Goal: Task Accomplishment & Management: Complete application form

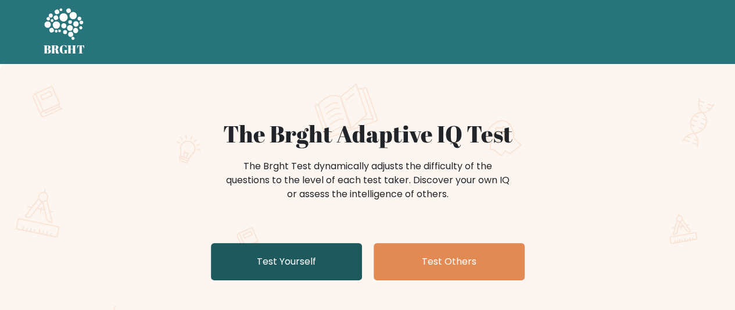
click at [302, 257] on link "Test Yourself" at bounding box center [286, 261] width 151 height 37
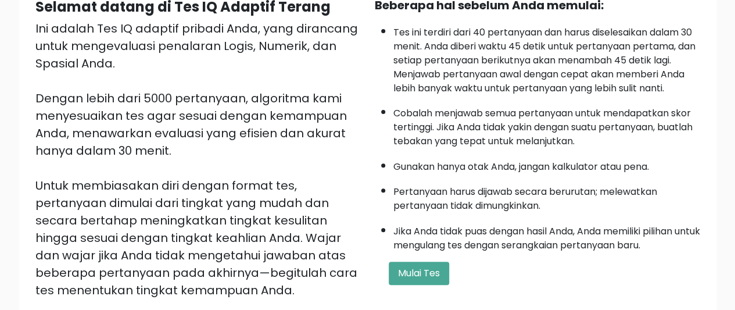
scroll to position [124, 0]
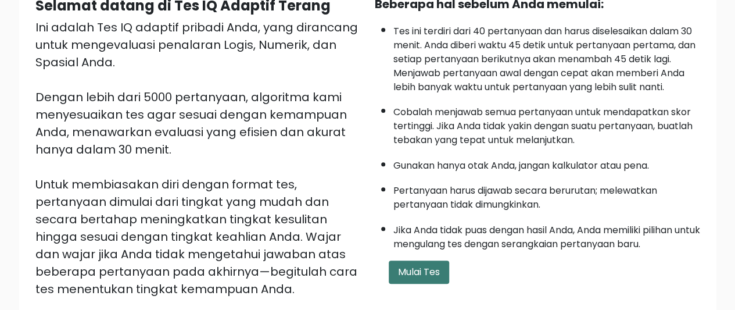
click at [428, 271] on font "Mulai Tes" at bounding box center [419, 271] width 42 height 13
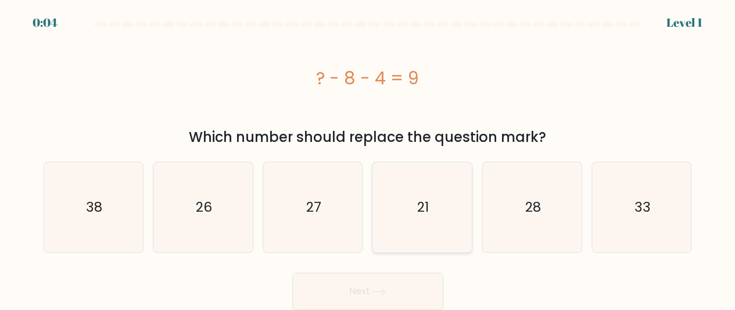
click at [422, 207] on text "21" at bounding box center [423, 207] width 12 height 19
click at [368, 158] on input "d. 21" at bounding box center [368, 156] width 1 height 3
radio input "true"
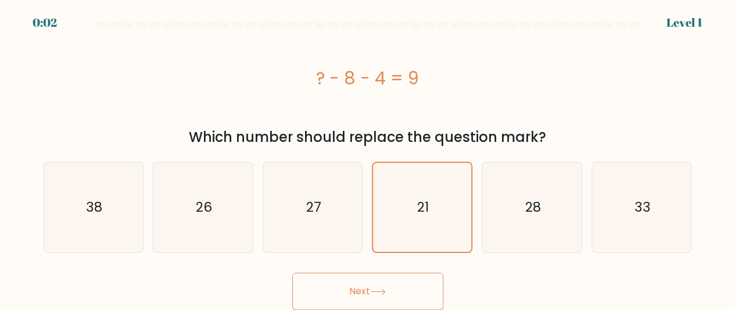
click at [386, 290] on icon at bounding box center [378, 291] width 16 height 6
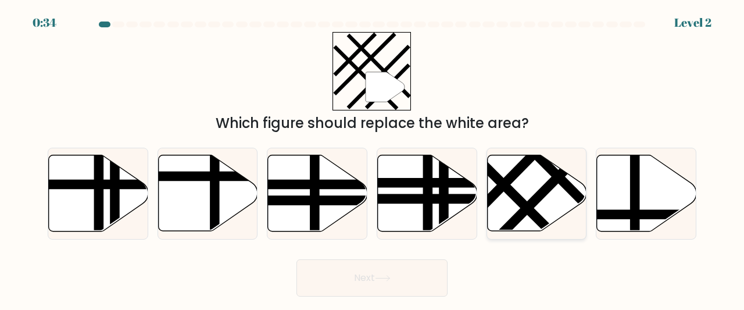
click at [510, 195] on line at bounding box center [487, 169] width 159 height 158
click at [372, 158] on input "e." at bounding box center [372, 156] width 1 height 3
radio input "true"
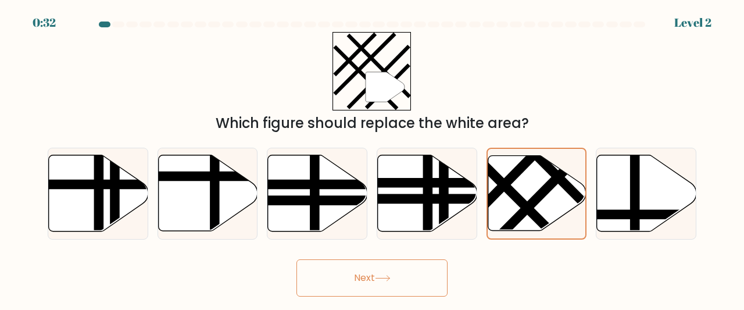
click at [368, 279] on button "Next" at bounding box center [371, 277] width 151 height 37
click at [389, 270] on button "Next" at bounding box center [371, 277] width 151 height 37
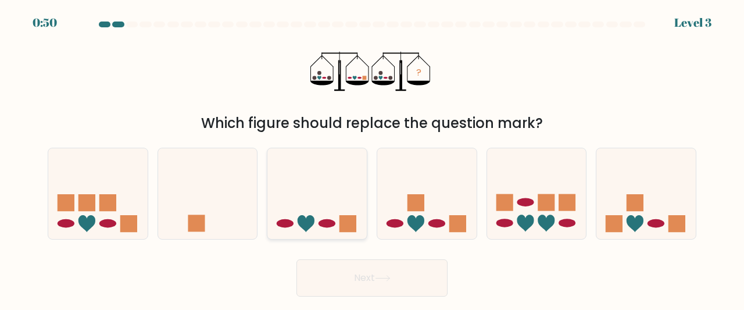
click at [324, 223] on ellipse at bounding box center [326, 223] width 17 height 9
click at [372, 158] on input "c." at bounding box center [372, 156] width 1 height 3
radio input "true"
click at [386, 286] on button "Next" at bounding box center [371, 277] width 151 height 37
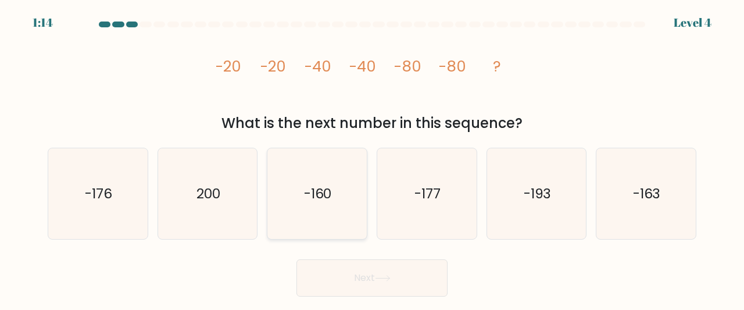
click at [314, 194] on text "-160" at bounding box center [318, 193] width 28 height 19
click at [372, 158] on input "c. -160" at bounding box center [372, 156] width 1 height 3
radio input "true"
click at [360, 282] on button "Next" at bounding box center [371, 277] width 151 height 37
click at [381, 274] on button "Next" at bounding box center [371, 277] width 151 height 37
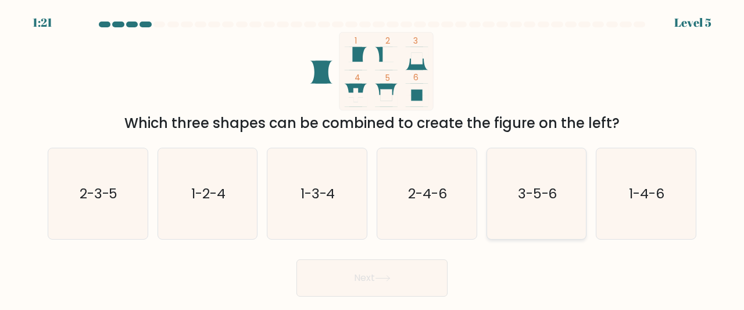
click at [540, 189] on text "3-5-6" at bounding box center [538, 193] width 40 height 19
click at [372, 158] on input "e. 3-5-6" at bounding box center [372, 156] width 1 height 3
radio input "true"
click at [364, 274] on button "Next" at bounding box center [371, 277] width 151 height 37
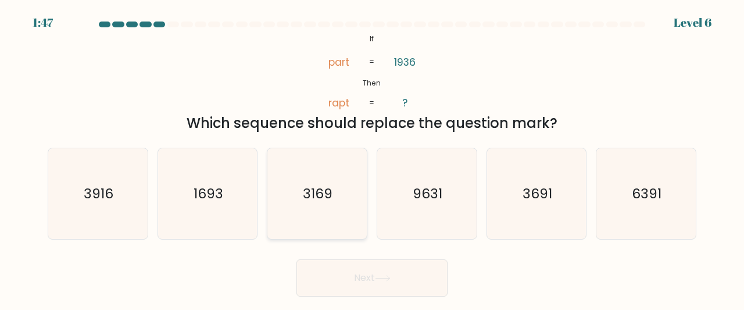
click at [317, 191] on text "3169" at bounding box center [318, 193] width 30 height 19
click at [372, 158] on input "c. 3169" at bounding box center [372, 156] width 1 height 3
radio input "true"
click at [370, 276] on button "Next" at bounding box center [371, 277] width 151 height 37
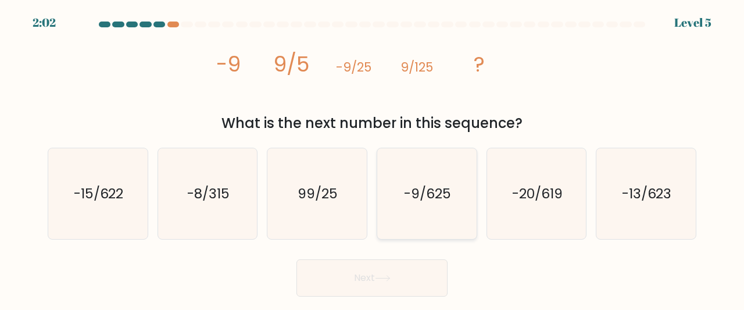
click at [436, 188] on text "-9/625" at bounding box center [427, 193] width 47 height 19
click at [372, 158] on input "d. -9/625" at bounding box center [372, 156] width 1 height 3
radio input "true"
click at [358, 275] on button "Next" at bounding box center [371, 277] width 151 height 37
click at [367, 277] on button "Next" at bounding box center [371, 277] width 151 height 37
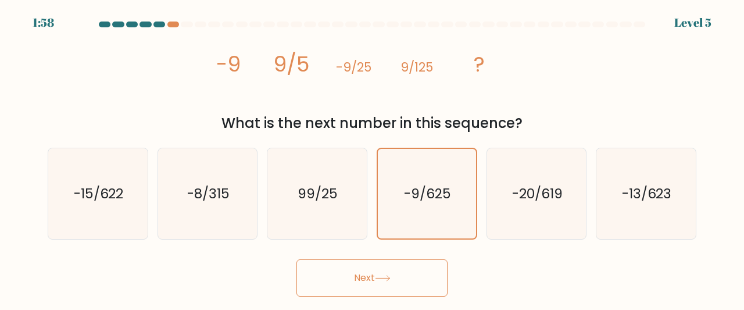
click at [367, 277] on button "Next" at bounding box center [371, 277] width 151 height 37
click at [386, 279] on icon at bounding box center [383, 278] width 16 height 6
click at [411, 272] on button "Next" at bounding box center [371, 277] width 151 height 37
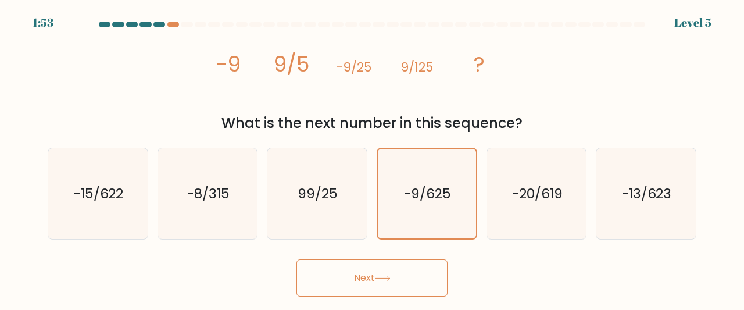
drag, startPoint x: 411, startPoint y: 272, endPoint x: 378, endPoint y: 275, distance: 33.2
click at [378, 275] on icon at bounding box center [383, 278] width 16 height 6
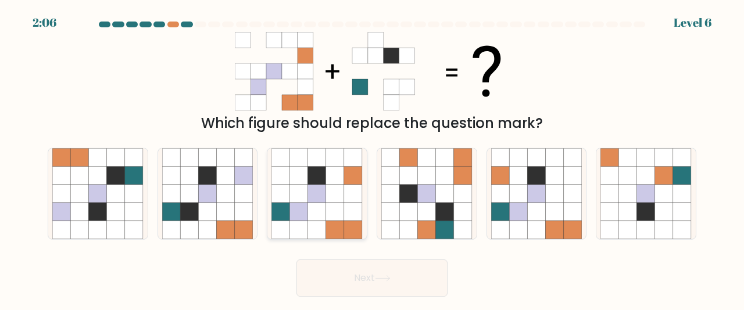
click at [341, 176] on icon at bounding box center [335, 175] width 18 height 18
click at [372, 158] on input "c." at bounding box center [372, 156] width 1 height 3
radio input "true"
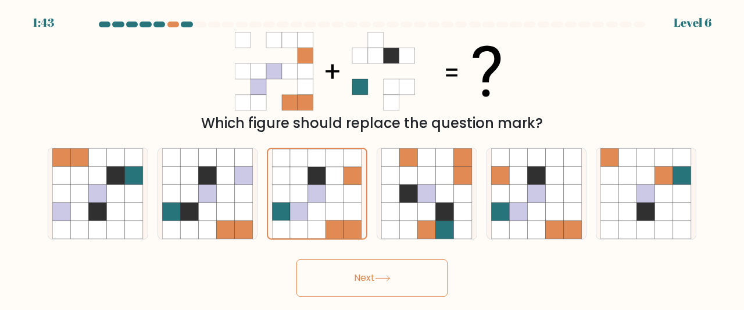
click at [371, 278] on button "Next" at bounding box center [371, 277] width 151 height 37
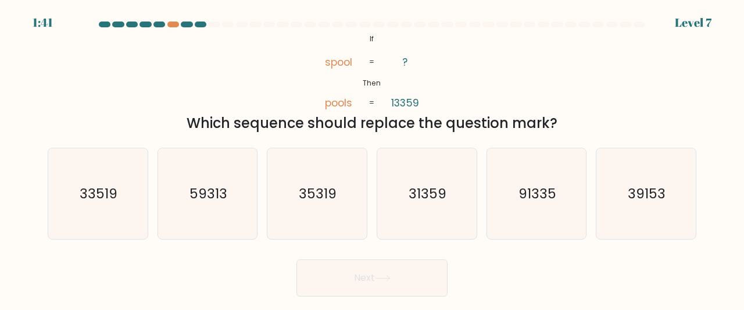
click at [373, 270] on button "Next" at bounding box center [371, 277] width 151 height 37
click at [530, 188] on text "91335" at bounding box center [537, 193] width 38 height 19
click at [372, 158] on input "e. 91335" at bounding box center [372, 156] width 1 height 3
radio input "true"
click at [382, 278] on icon at bounding box center [382, 277] width 14 height 5
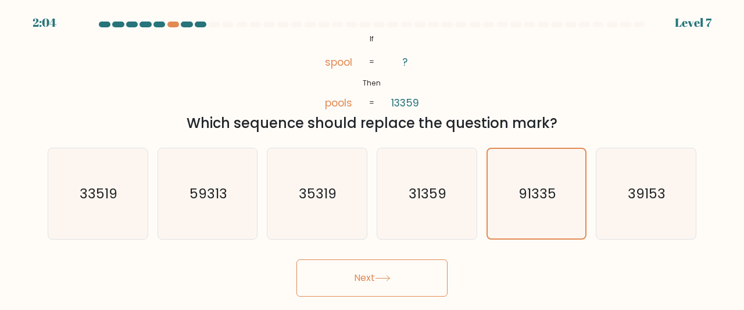
click at [365, 274] on button "Next" at bounding box center [371, 277] width 151 height 37
click at [367, 274] on button "Next" at bounding box center [371, 277] width 151 height 37
click at [372, 262] on button "Next" at bounding box center [371, 277] width 151 height 37
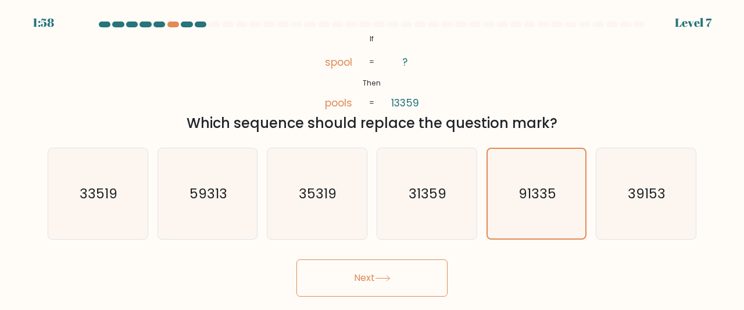
click at [372, 262] on button "Next" at bounding box center [371, 277] width 151 height 37
click at [369, 281] on button "Next" at bounding box center [371, 277] width 151 height 37
click at [400, 279] on button "Next" at bounding box center [371, 277] width 151 height 37
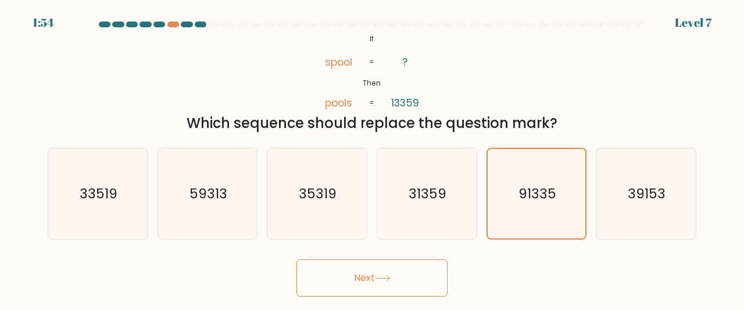
click at [380, 272] on button "Next" at bounding box center [371, 277] width 151 height 37
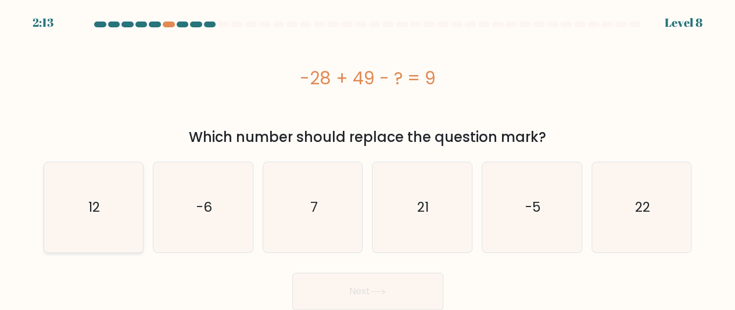
click at [81, 210] on icon "12" at bounding box center [93, 207] width 90 height 90
click at [368, 158] on input "a. 12" at bounding box center [368, 156] width 1 height 3
radio input "true"
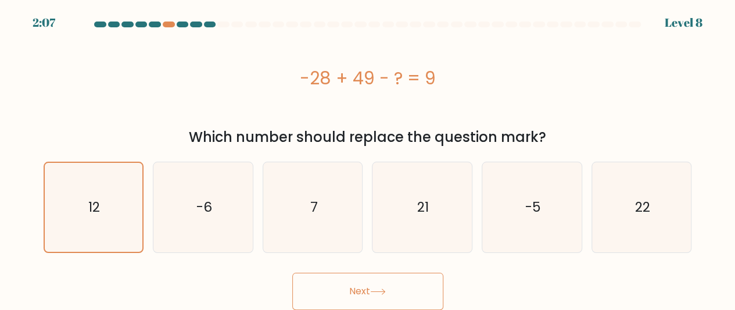
click at [357, 283] on button "Next" at bounding box center [367, 290] width 151 height 37
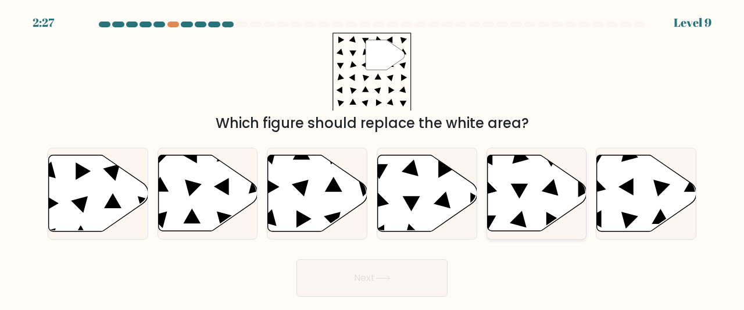
click at [497, 169] on icon at bounding box center [536, 193] width 99 height 76
click at [372, 158] on input "e." at bounding box center [372, 156] width 1 height 3
radio input "true"
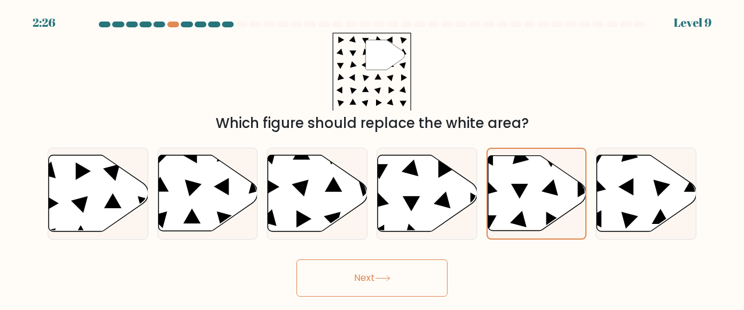
click at [379, 278] on icon at bounding box center [383, 278] width 16 height 6
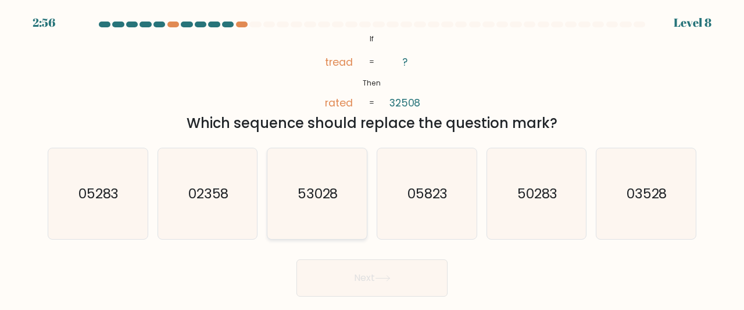
click at [321, 195] on text "53028" at bounding box center [317, 193] width 41 height 19
click at [372, 158] on input "c. 53028" at bounding box center [372, 156] width 1 height 3
radio input "true"
click at [363, 274] on button "Next" at bounding box center [371, 277] width 151 height 37
click at [390, 279] on icon at bounding box center [383, 278] width 16 height 6
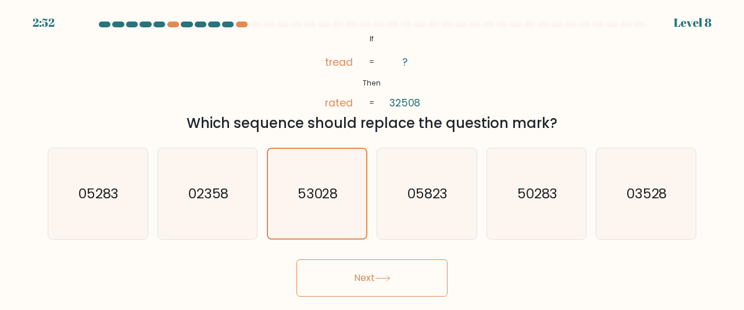
click at [390, 279] on icon at bounding box center [383, 278] width 16 height 6
click at [377, 273] on button "Next" at bounding box center [371, 277] width 151 height 37
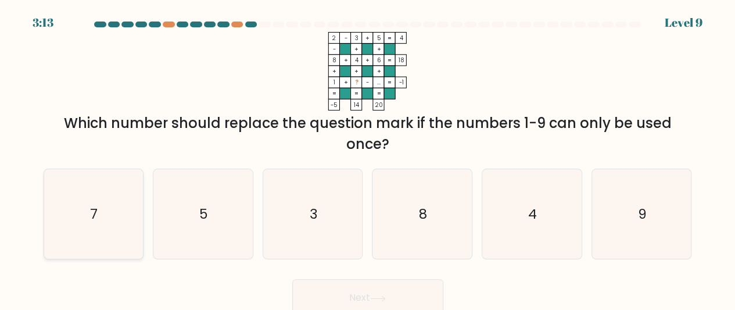
click at [101, 214] on icon "7" at bounding box center [93, 214] width 90 height 90
click at [368, 158] on input "a. 7" at bounding box center [368, 156] width 1 height 3
radio input "true"
click at [367, 292] on button "Next" at bounding box center [367, 297] width 151 height 37
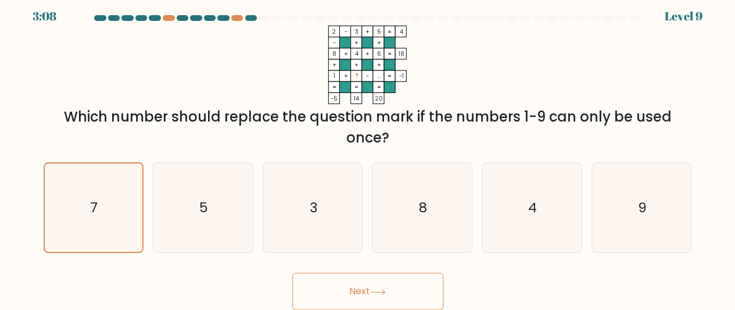
scroll to position [7, 0]
click at [367, 292] on button "Next" at bounding box center [367, 290] width 151 height 37
click at [383, 289] on icon at bounding box center [378, 292] width 16 height 6
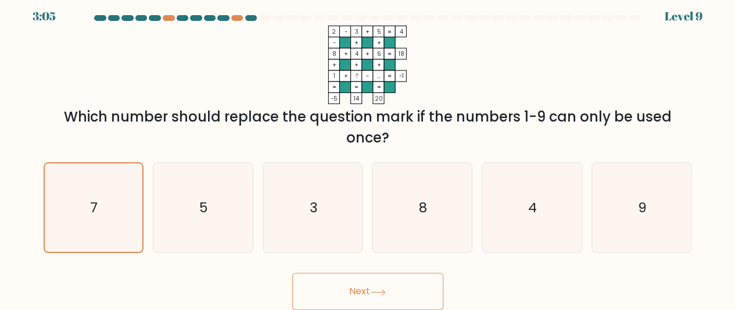
click at [347, 282] on button "Next" at bounding box center [367, 290] width 151 height 37
click at [378, 293] on icon at bounding box center [378, 292] width 16 height 6
click at [383, 282] on button "Next" at bounding box center [367, 290] width 151 height 37
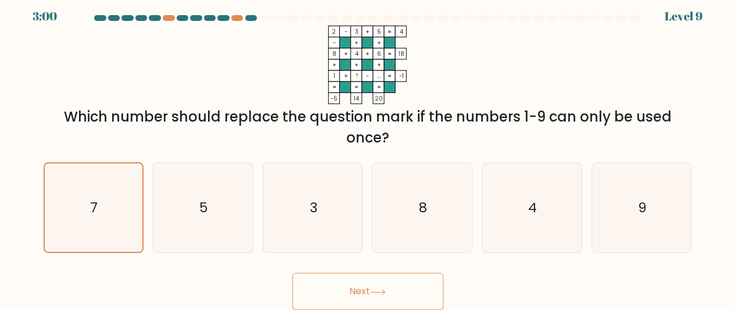
click at [385, 289] on icon at bounding box center [378, 292] width 16 height 6
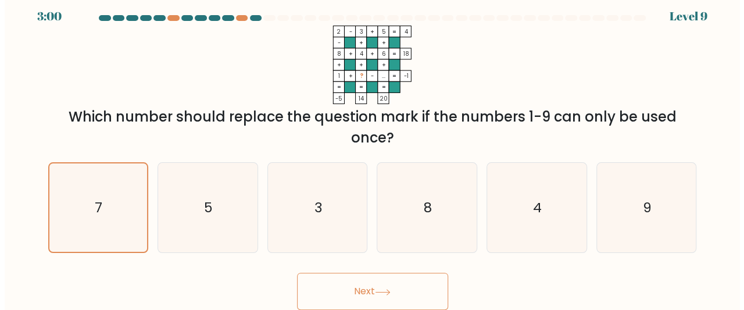
scroll to position [0, 0]
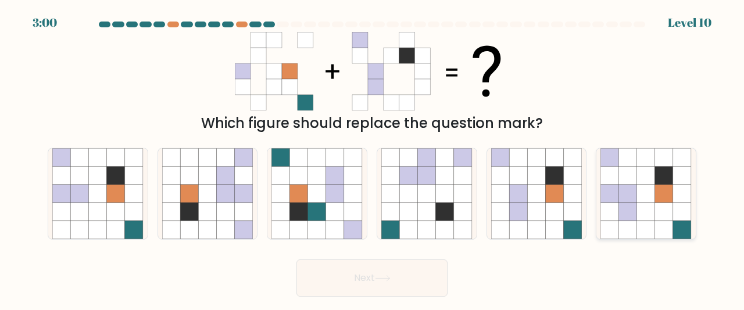
click at [637, 177] on icon at bounding box center [646, 175] width 18 height 18
click at [372, 158] on input "f." at bounding box center [372, 156] width 1 height 3
radio input "true"
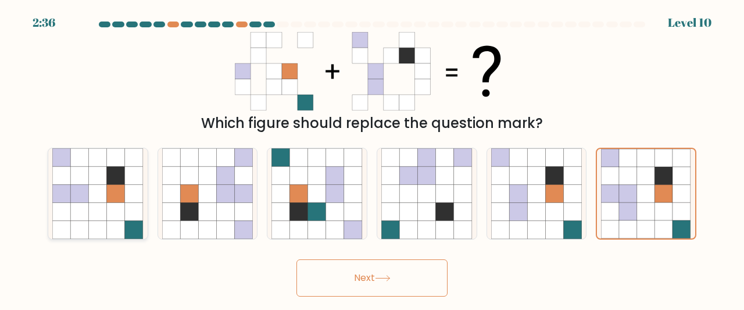
click at [81, 193] on icon at bounding box center [79, 193] width 18 height 18
click at [372, 158] on input "a." at bounding box center [372, 156] width 1 height 3
radio input "true"
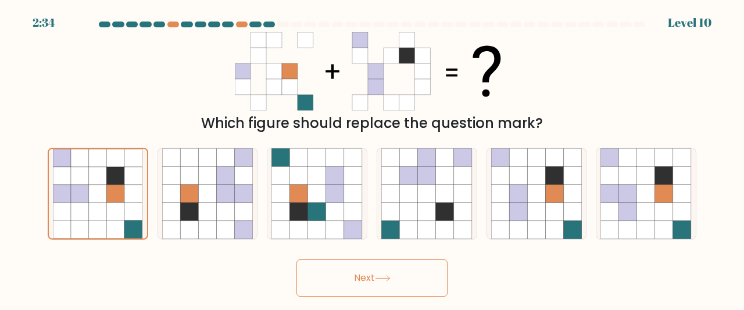
click at [358, 277] on button "Next" at bounding box center [371, 277] width 151 height 37
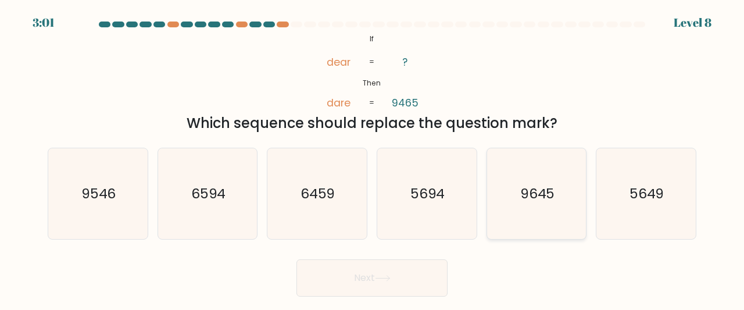
click at [525, 190] on text "9645" at bounding box center [537, 193] width 35 height 19
click at [372, 158] on input "e. 9645" at bounding box center [372, 156] width 1 height 3
radio input "true"
click at [84, 193] on text "9546" at bounding box center [98, 193] width 35 height 19
click at [372, 158] on input "a. 9546" at bounding box center [372, 156] width 1 height 3
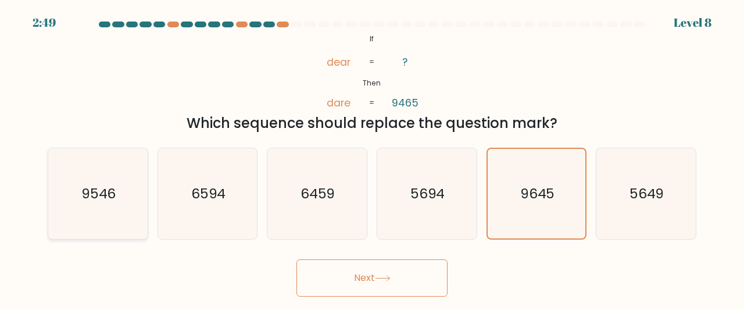
radio input "true"
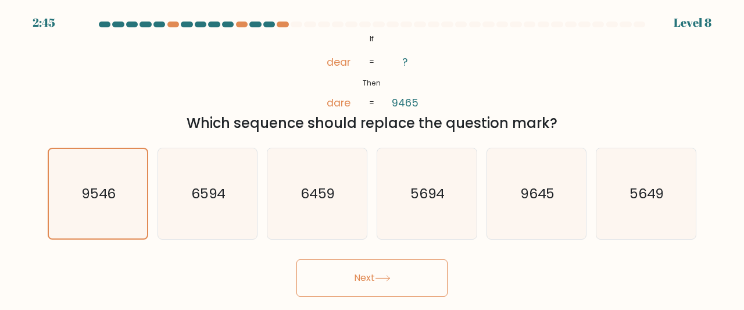
click at [346, 281] on button "Next" at bounding box center [371, 277] width 151 height 37
click at [367, 279] on button "Next" at bounding box center [371, 277] width 151 height 37
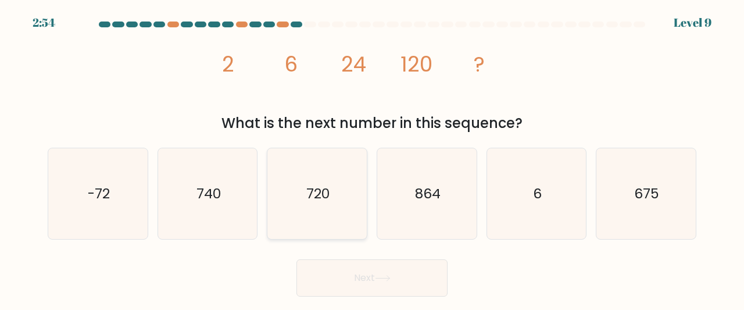
click at [328, 195] on text "720" at bounding box center [317, 193] width 23 height 19
click at [372, 158] on input "c. 720" at bounding box center [372, 156] width 1 height 3
radio input "true"
click at [358, 278] on button "Next" at bounding box center [371, 277] width 151 height 37
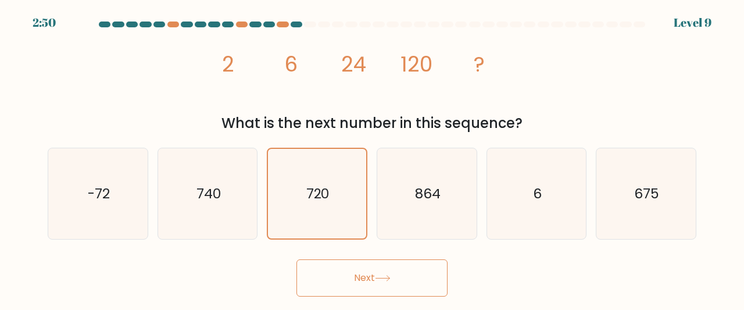
click at [358, 278] on button "Next" at bounding box center [371, 277] width 151 height 37
click at [377, 277] on button "Next" at bounding box center [371, 277] width 151 height 37
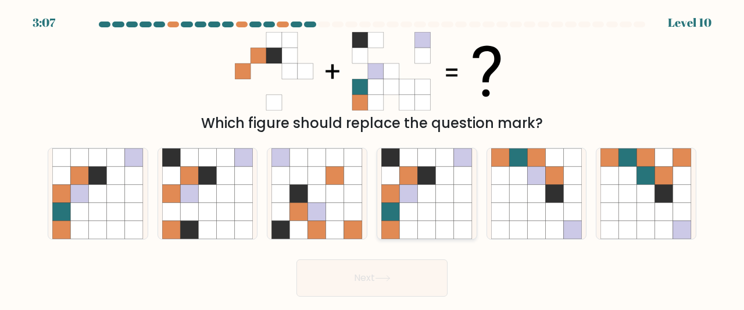
click at [428, 204] on icon at bounding box center [427, 212] width 18 height 18
click at [372, 158] on input "d." at bounding box center [372, 156] width 1 height 3
radio input "true"
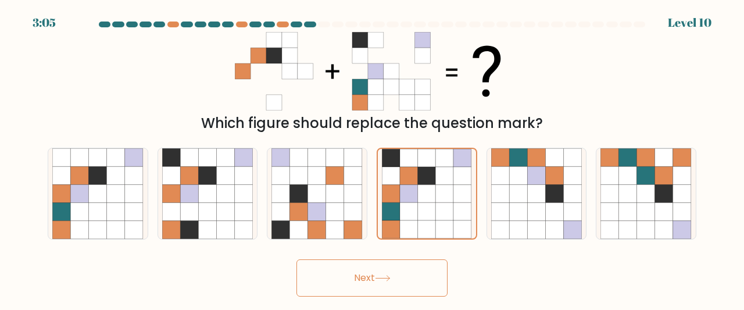
click at [370, 274] on button "Next" at bounding box center [371, 277] width 151 height 37
click at [404, 277] on button "Next" at bounding box center [371, 277] width 151 height 37
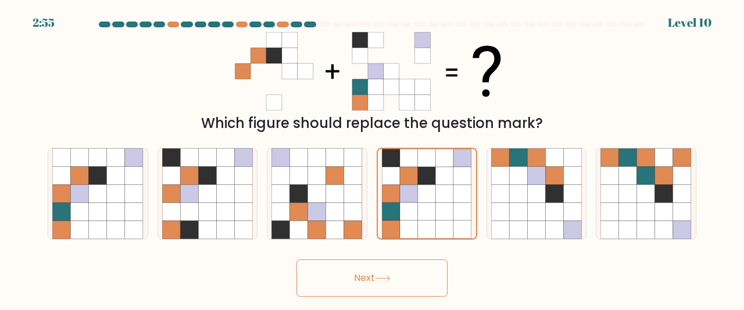
click at [404, 277] on button "Next" at bounding box center [371, 277] width 151 height 37
click at [359, 270] on button "Next" at bounding box center [371, 277] width 151 height 37
click at [376, 275] on button "Next" at bounding box center [371, 277] width 151 height 37
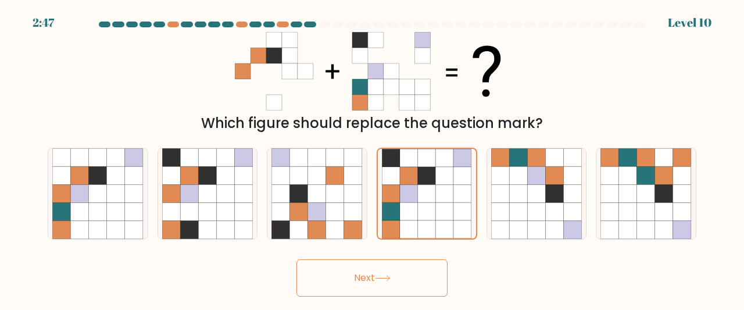
click at [376, 275] on button "Next" at bounding box center [371, 277] width 151 height 37
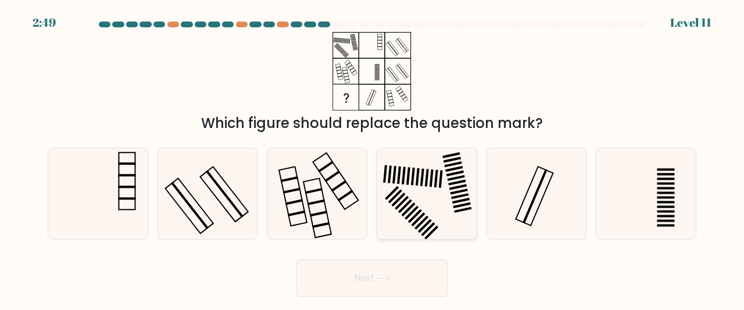
click at [410, 175] on icon at bounding box center [426, 193] width 91 height 91
click at [372, 158] on input "d." at bounding box center [372, 156] width 1 height 3
radio input "true"
click at [326, 191] on icon at bounding box center [316, 193] width 91 height 91
click at [372, 158] on input "c." at bounding box center [372, 156] width 1 height 3
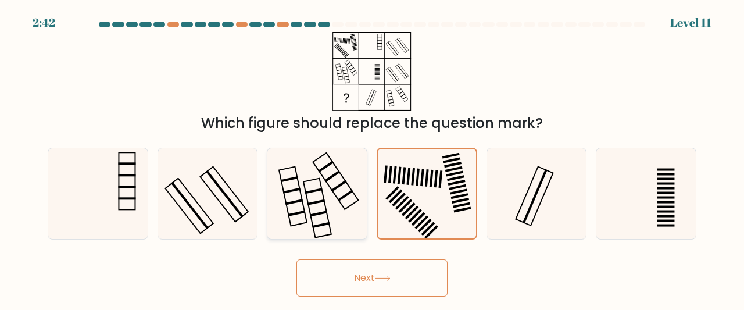
radio input "true"
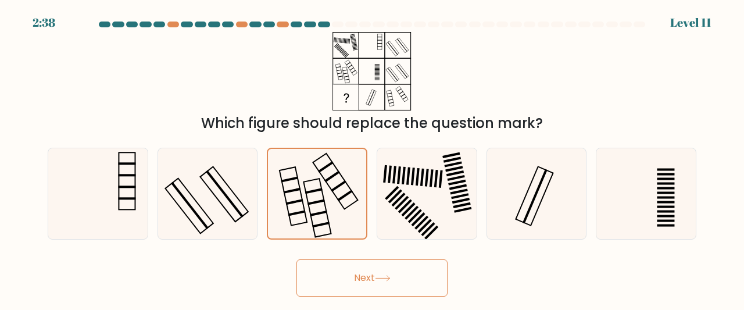
click at [374, 286] on button "Next" at bounding box center [371, 277] width 151 height 37
click at [371, 273] on button "Next" at bounding box center [371, 277] width 151 height 37
click at [390, 277] on icon at bounding box center [383, 278] width 16 height 6
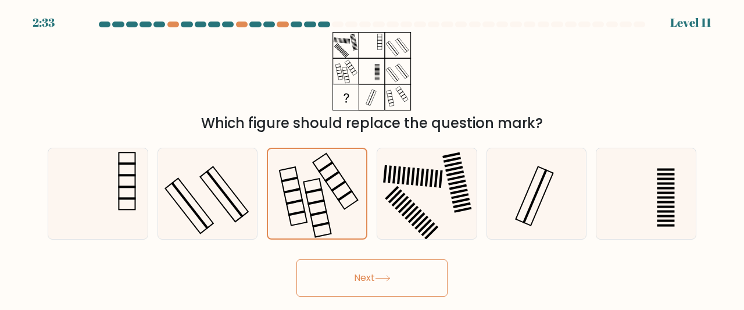
click at [390, 277] on icon at bounding box center [383, 278] width 16 height 6
drag, startPoint x: 336, startPoint y: 272, endPoint x: 387, endPoint y: 284, distance: 51.7
click at [387, 284] on button "Next" at bounding box center [371, 277] width 151 height 37
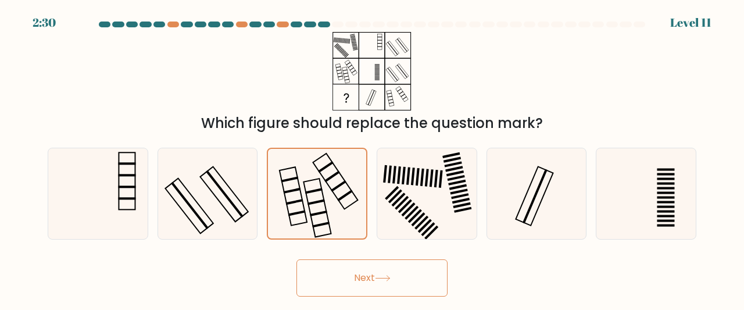
drag, startPoint x: 387, startPoint y: 284, endPoint x: 378, endPoint y: 272, distance: 14.4
click at [378, 272] on button "Next" at bounding box center [371, 277] width 151 height 37
click at [381, 278] on icon at bounding box center [383, 278] width 16 height 6
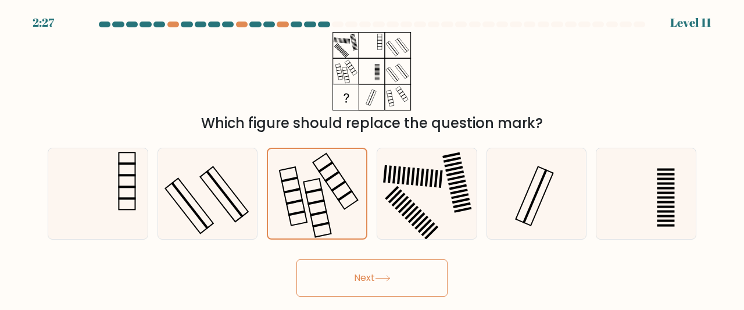
click at [381, 278] on icon at bounding box center [383, 278] width 16 height 6
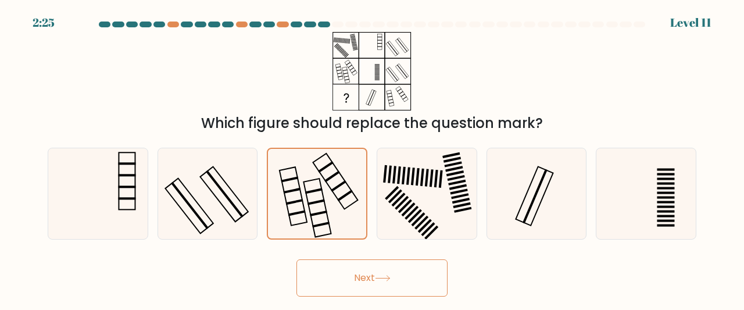
click at [368, 279] on button "Next" at bounding box center [371, 277] width 151 height 37
drag, startPoint x: 368, startPoint y: 279, endPoint x: 399, endPoint y: 275, distance: 30.4
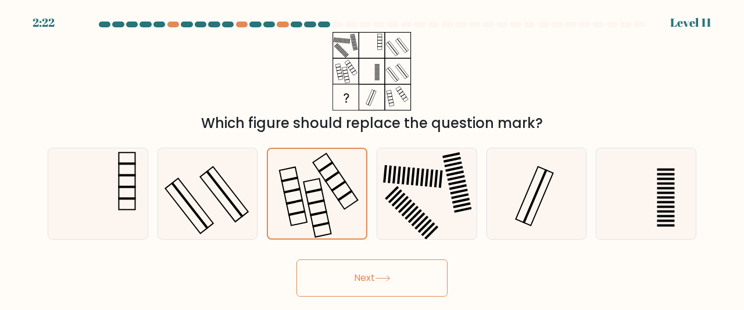
click at [399, 275] on button "Next" at bounding box center [371, 277] width 151 height 37
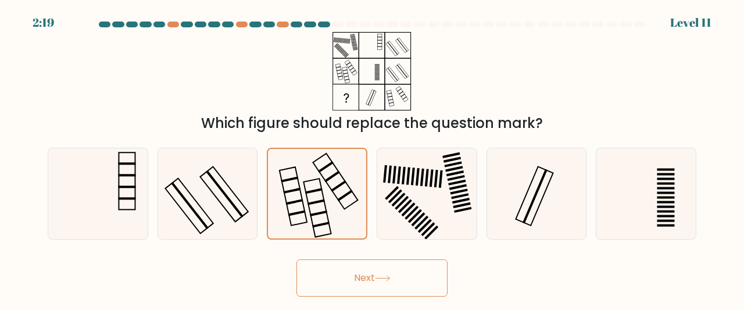
click at [369, 281] on button "Next" at bounding box center [371, 277] width 151 height 37
click at [374, 281] on button "Next" at bounding box center [371, 277] width 151 height 37
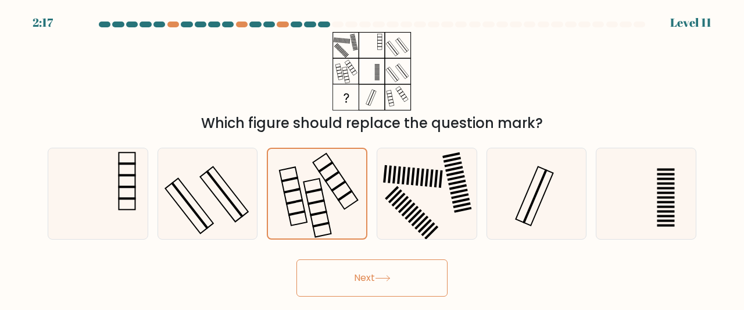
click at [374, 281] on button "Next" at bounding box center [371, 277] width 151 height 37
click at [374, 273] on button "Next" at bounding box center [371, 277] width 151 height 37
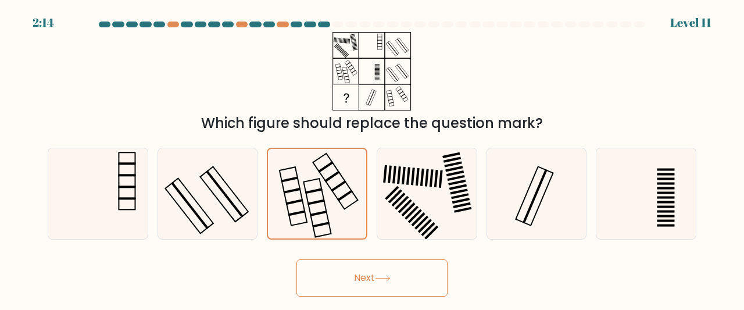
click at [374, 273] on button "Next" at bounding box center [371, 277] width 151 height 37
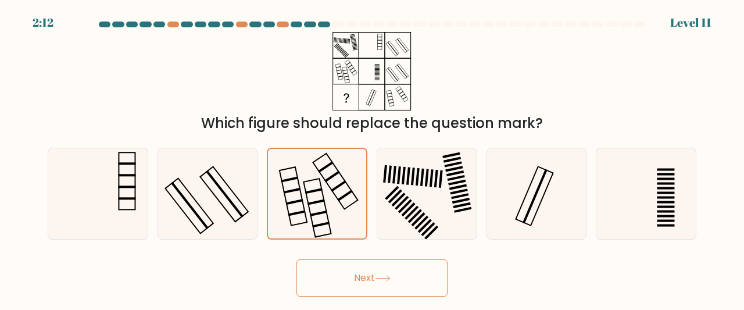
click at [382, 277] on icon at bounding box center [383, 278] width 16 height 6
click at [330, 171] on icon at bounding box center [317, 194] width 90 height 90
click at [372, 158] on input "c." at bounding box center [372, 156] width 1 height 3
click at [367, 253] on form at bounding box center [372, 158] width 744 height 275
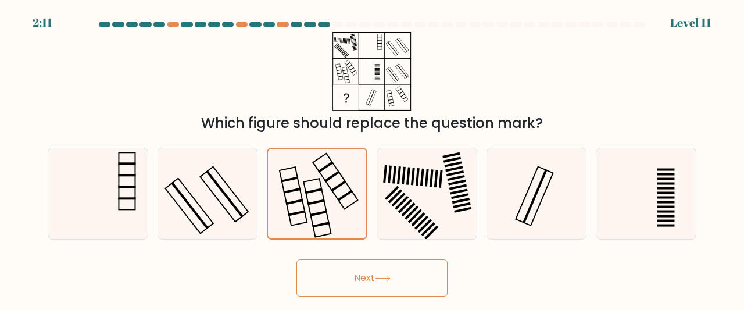
click at [368, 257] on div "Next" at bounding box center [372, 274] width 662 height 43
click at [370, 284] on button "Next" at bounding box center [371, 277] width 151 height 37
click at [371, 275] on button "Next" at bounding box center [371, 277] width 151 height 37
drag, startPoint x: 371, startPoint y: 275, endPoint x: 339, endPoint y: 276, distance: 31.4
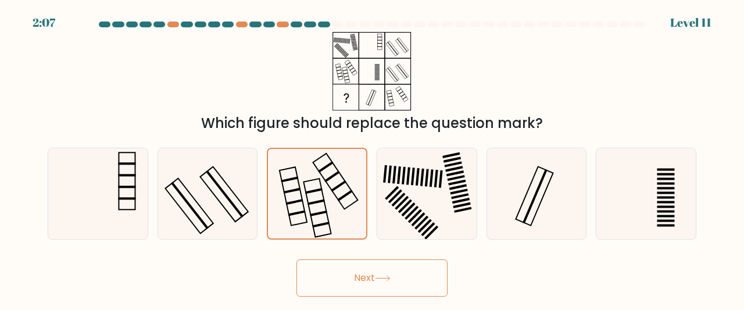
click at [339, 276] on button "Next" at bounding box center [371, 277] width 151 height 37
click at [353, 274] on button "Next" at bounding box center [371, 277] width 151 height 37
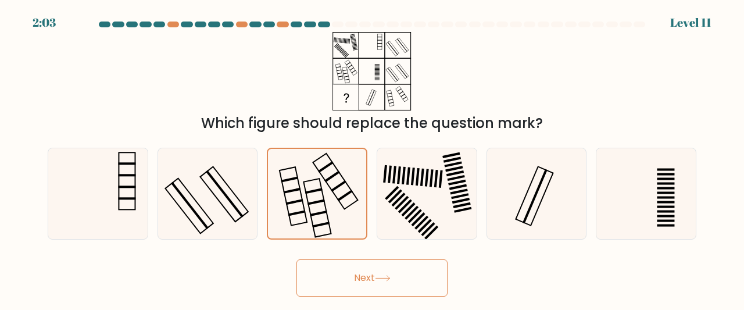
click at [353, 274] on button "Next" at bounding box center [371, 277] width 151 height 37
click at [374, 275] on button "Next" at bounding box center [371, 277] width 151 height 37
drag, startPoint x: 374, startPoint y: 275, endPoint x: 423, endPoint y: 193, distance: 95.9
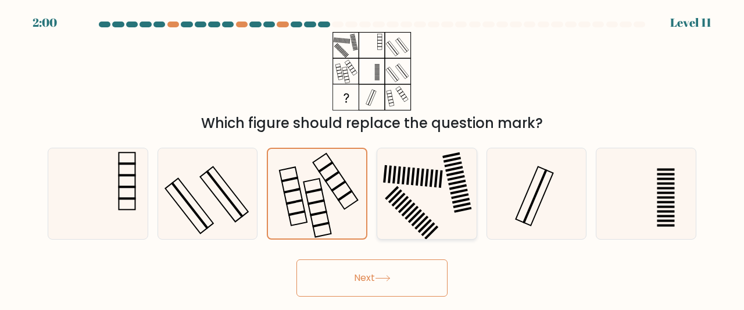
click at [423, 193] on form at bounding box center [372, 158] width 744 height 275
click at [406, 206] on rect at bounding box center [405, 206] width 14 height 14
click at [372, 158] on input "d." at bounding box center [372, 156] width 1 height 3
radio input "true"
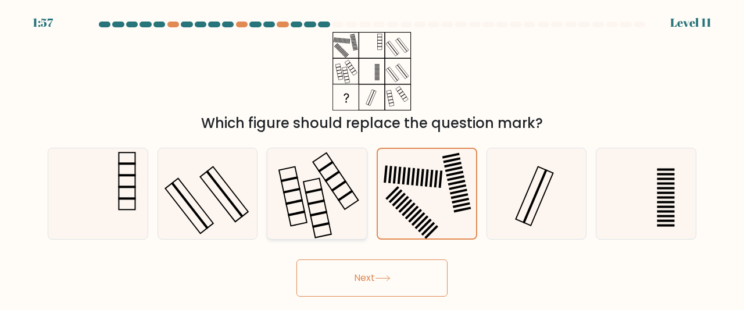
click at [341, 209] on icon at bounding box center [316, 193] width 91 height 91
click at [372, 158] on input "c." at bounding box center [372, 156] width 1 height 3
radio input "true"
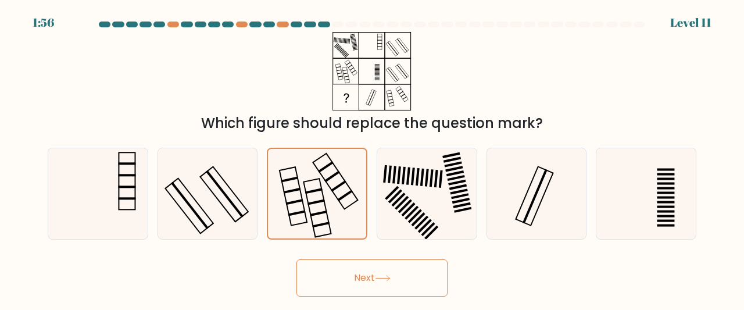
click at [356, 263] on button "Next" at bounding box center [371, 277] width 151 height 37
click at [351, 289] on button "Next" at bounding box center [371, 277] width 151 height 37
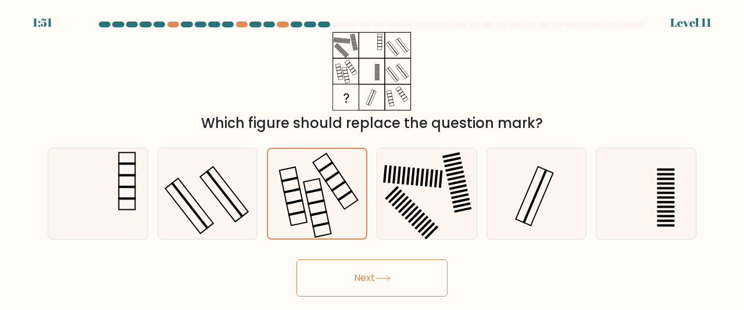
click at [349, 275] on button "Next" at bounding box center [371, 277] width 151 height 37
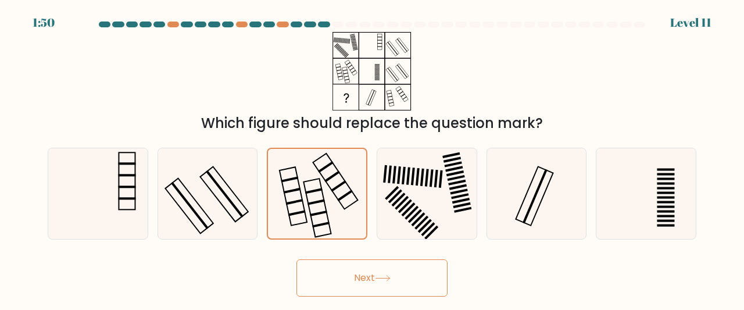
click at [349, 275] on button "Next" at bounding box center [371, 277] width 151 height 37
click at [289, 220] on rect at bounding box center [292, 196] width 27 height 59
click at [372, 158] on input "c." at bounding box center [372, 156] width 1 height 3
click at [371, 279] on button "Next" at bounding box center [371, 277] width 151 height 37
click at [400, 284] on button "Next" at bounding box center [371, 277] width 151 height 37
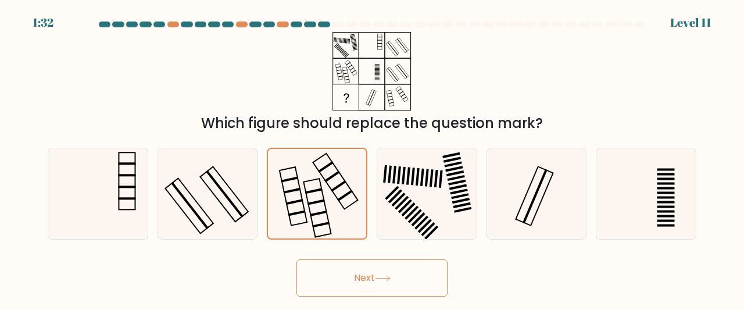
click at [400, 284] on button "Next" at bounding box center [371, 277] width 151 height 37
click at [366, 271] on button "Next" at bounding box center [371, 277] width 151 height 37
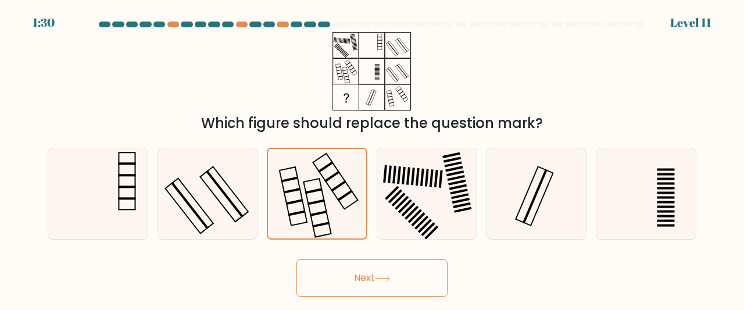
click at [366, 271] on button "Next" at bounding box center [371, 277] width 151 height 37
click at [341, 272] on button "Next" at bounding box center [371, 277] width 151 height 37
drag, startPoint x: 341, startPoint y: 272, endPoint x: 383, endPoint y: 284, distance: 44.0
click at [383, 284] on button "Next" at bounding box center [371, 277] width 151 height 37
click at [364, 279] on button "Next" at bounding box center [371, 277] width 151 height 37
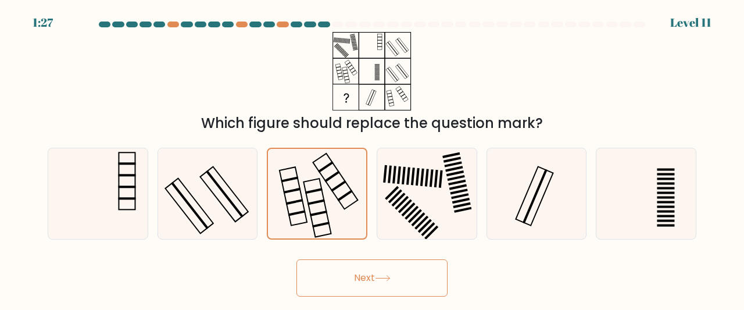
click at [364, 279] on button "Next" at bounding box center [371, 277] width 151 height 37
click at [351, 264] on button "Next" at bounding box center [371, 277] width 151 height 37
click at [360, 280] on button "Next" at bounding box center [371, 277] width 151 height 37
click at [306, 211] on icon at bounding box center [317, 194] width 90 height 90
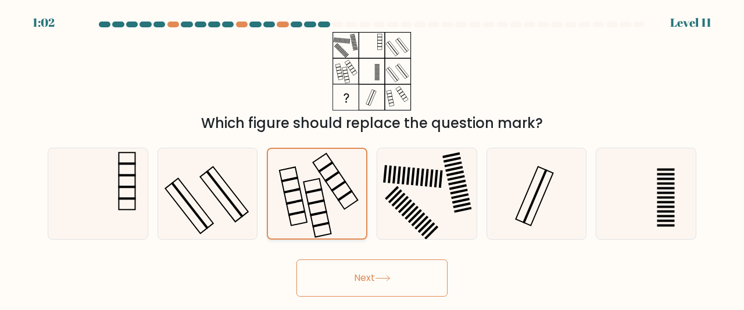
click at [372, 158] on input "c." at bounding box center [372, 156] width 1 height 3
click at [306, 211] on icon at bounding box center [317, 194] width 90 height 90
click at [372, 158] on input "c." at bounding box center [372, 156] width 1 height 3
click at [306, 211] on icon at bounding box center [317, 194] width 90 height 90
click at [372, 158] on input "c." at bounding box center [372, 156] width 1 height 3
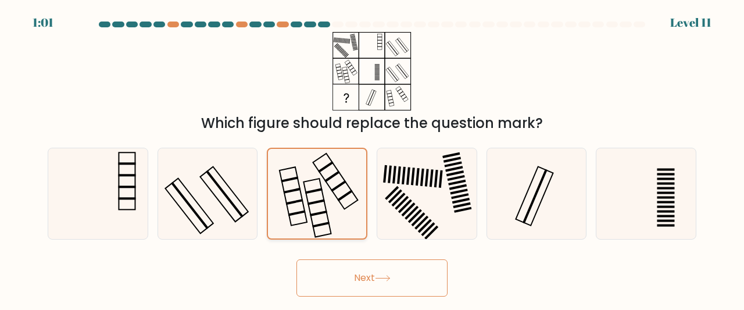
click at [306, 211] on icon at bounding box center [317, 194] width 90 height 90
click at [372, 158] on input "c." at bounding box center [372, 156] width 1 height 3
click at [306, 211] on icon at bounding box center [317, 194] width 90 height 90
click at [372, 158] on input "c." at bounding box center [372, 156] width 1 height 3
drag, startPoint x: 359, startPoint y: 203, endPoint x: 373, endPoint y: 292, distance: 90.6
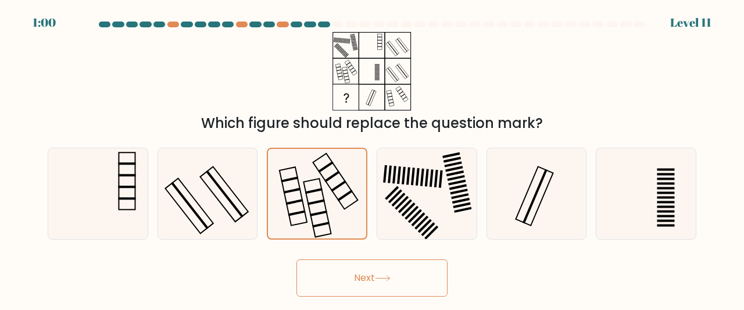
click at [373, 292] on form at bounding box center [372, 158] width 744 height 275
click at [372, 289] on button "Next" at bounding box center [371, 277] width 151 height 37
click at [367, 281] on button "Next" at bounding box center [371, 277] width 151 height 37
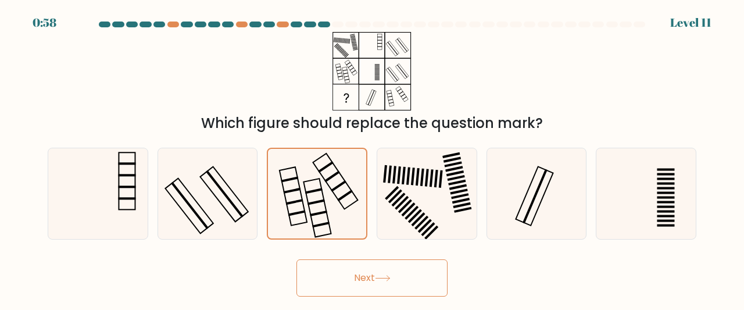
click at [385, 279] on icon at bounding box center [383, 278] width 16 height 6
click at [365, 274] on button "Next" at bounding box center [371, 277] width 151 height 37
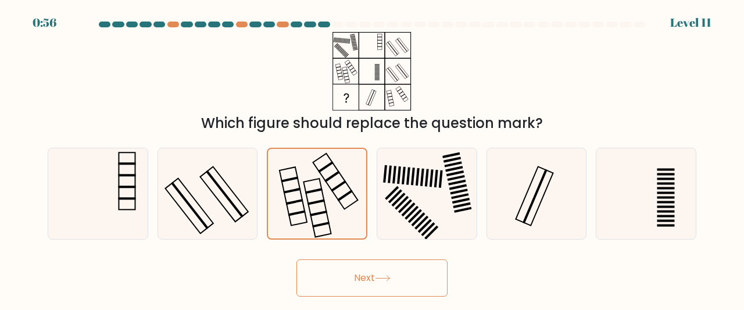
click at [365, 274] on button "Next" at bounding box center [371, 277] width 151 height 37
click at [343, 276] on button "Next" at bounding box center [371, 277] width 151 height 37
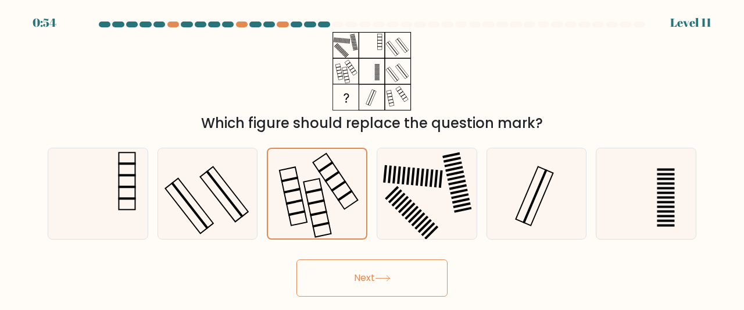
click at [343, 276] on button "Next" at bounding box center [371, 277] width 151 height 37
click at [416, 207] on rect at bounding box center [411, 213] width 14 height 14
click at [372, 158] on input "d." at bounding box center [372, 156] width 1 height 3
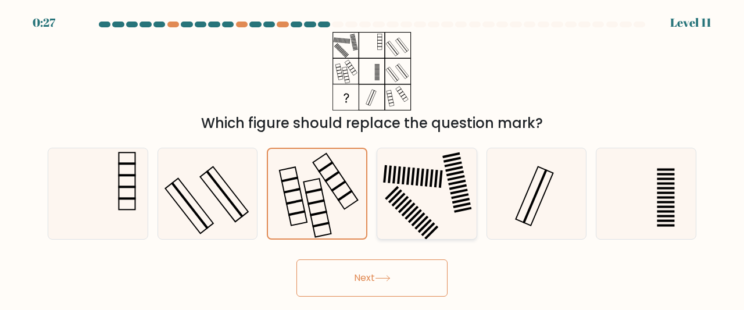
radio input "true"
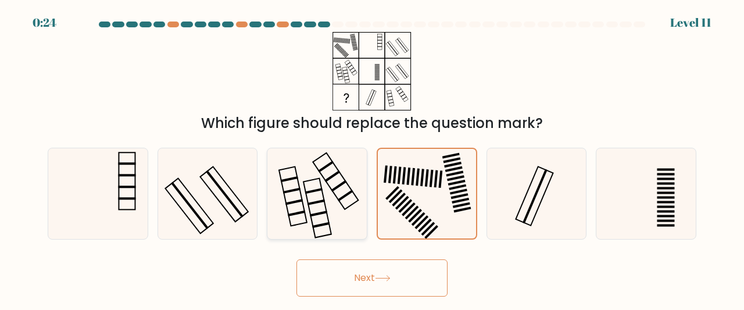
click at [356, 208] on icon at bounding box center [316, 193] width 91 height 91
click at [372, 158] on input "c." at bounding box center [372, 156] width 1 height 3
radio input "true"
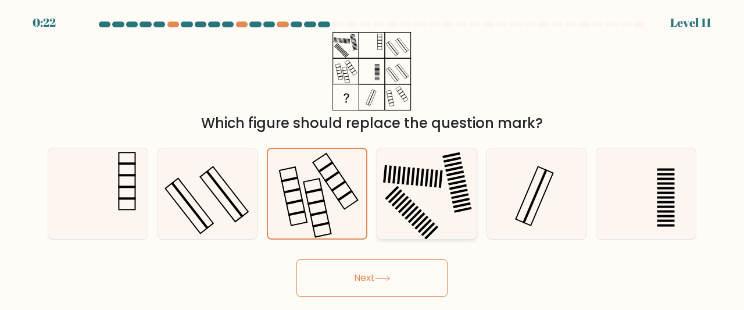
click at [406, 207] on icon at bounding box center [426, 193] width 91 height 91
click at [372, 158] on input "d." at bounding box center [372, 156] width 1 height 3
radio input "true"
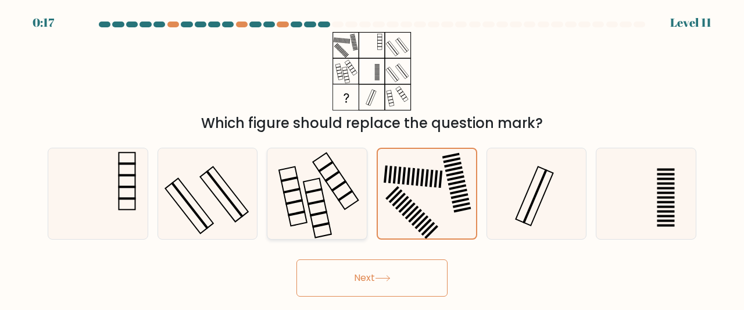
click at [343, 204] on icon at bounding box center [316, 193] width 91 height 91
click at [372, 158] on input "c." at bounding box center [372, 156] width 1 height 3
radio input "true"
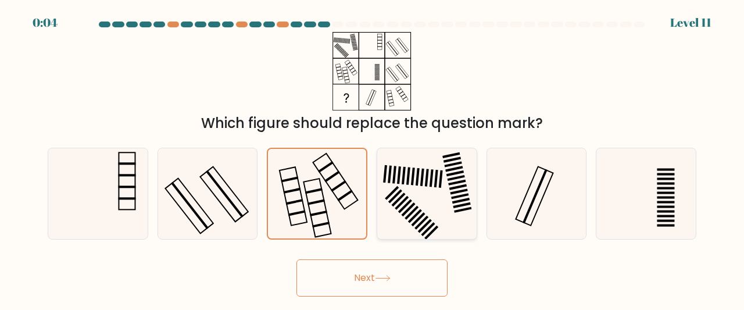
click at [394, 209] on icon at bounding box center [426, 193] width 91 height 91
click at [372, 158] on input "d." at bounding box center [372, 156] width 1 height 3
radio input "true"
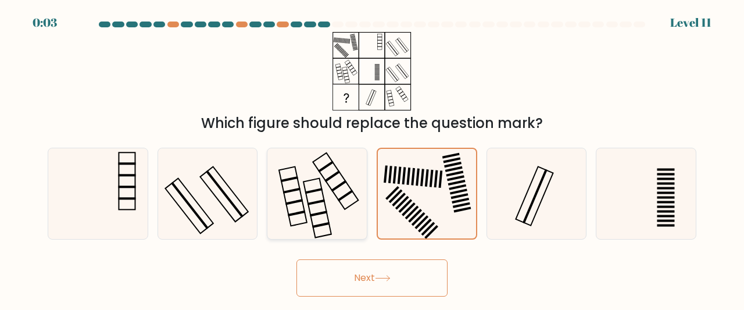
click at [320, 223] on icon at bounding box center [316, 193] width 91 height 91
click at [372, 158] on input "c." at bounding box center [372, 156] width 1 height 3
radio input "true"
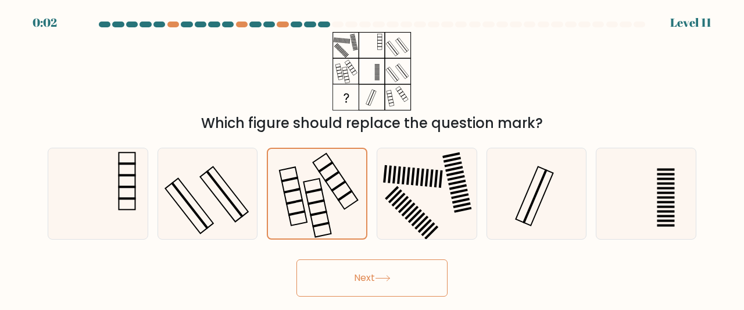
click at [325, 275] on button "Next" at bounding box center [371, 277] width 151 height 37
click at [346, 281] on button "Next" at bounding box center [371, 277] width 151 height 37
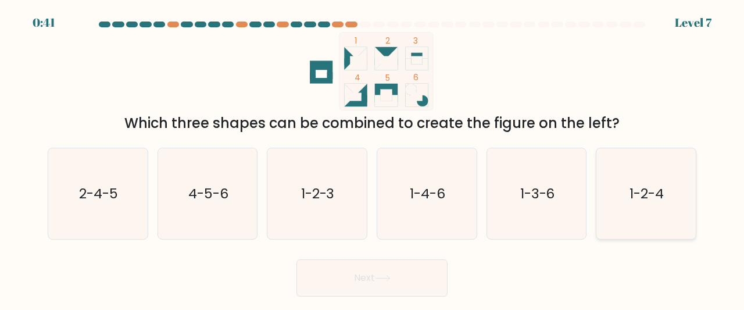
click at [645, 186] on text "1-2-4" at bounding box center [647, 193] width 34 height 19
click at [372, 158] on input "f. 1-2-4" at bounding box center [372, 156] width 1 height 3
radio input "true"
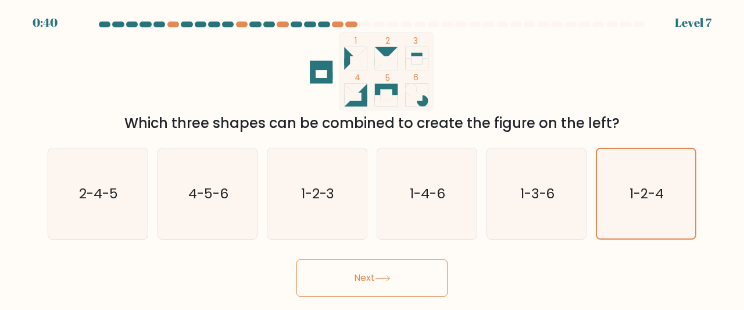
click at [359, 275] on button "Next" at bounding box center [371, 277] width 151 height 37
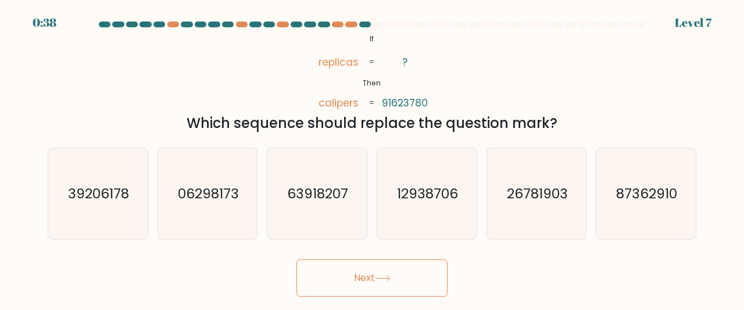
click at [370, 277] on button "Next" at bounding box center [371, 277] width 151 height 37
click at [626, 192] on text "87362910" at bounding box center [646, 193] width 61 height 19
click at [372, 158] on input "f. 87362910" at bounding box center [372, 156] width 1 height 3
radio input "true"
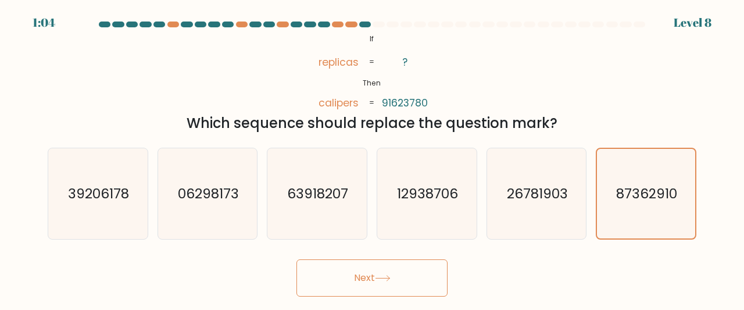
click at [352, 280] on button "Next" at bounding box center [371, 277] width 151 height 37
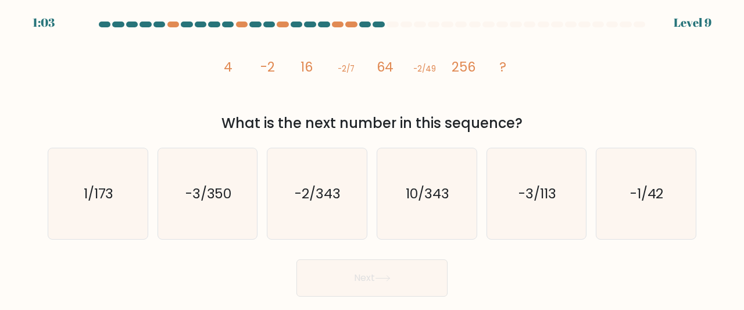
click at [375, 280] on button "Next" at bounding box center [371, 277] width 151 height 37
click at [310, 200] on text "-2/343" at bounding box center [318, 193] width 46 height 19
click at [372, 158] on input "c. -2/343" at bounding box center [372, 156] width 1 height 3
radio input "true"
click at [373, 275] on button "Next" at bounding box center [371, 277] width 151 height 37
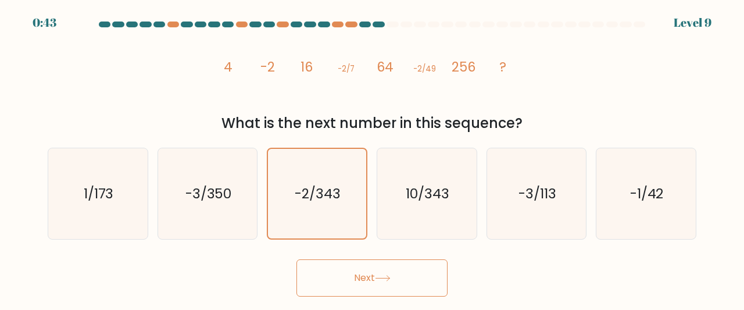
click at [373, 275] on button "Next" at bounding box center [371, 277] width 151 height 37
click at [363, 282] on button "Next" at bounding box center [371, 277] width 151 height 37
click at [351, 269] on button "Next" at bounding box center [371, 277] width 151 height 37
click at [376, 270] on button "Next" at bounding box center [371, 277] width 151 height 37
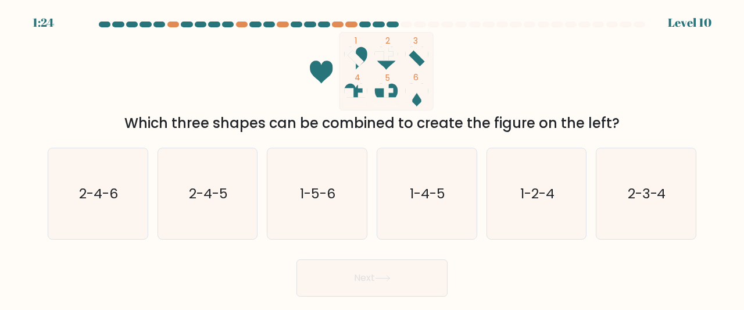
click at [409, 270] on button "Next" at bounding box center [371, 277] width 151 height 37
click at [210, 193] on text "2-4-5" at bounding box center [208, 193] width 39 height 19
click at [372, 158] on input "b. 2-4-5" at bounding box center [372, 156] width 1 height 3
radio input "true"
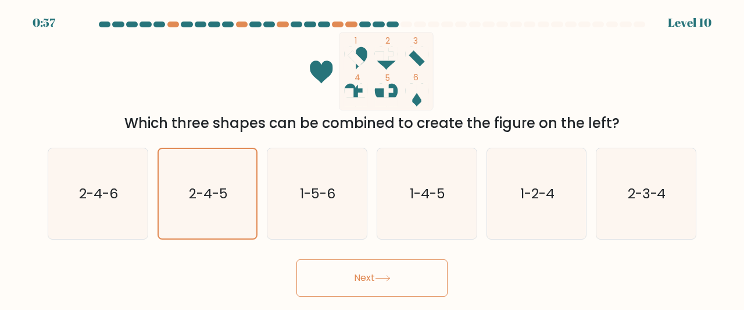
click at [361, 278] on button "Next" at bounding box center [371, 277] width 151 height 37
click at [373, 275] on button "Next" at bounding box center [371, 277] width 151 height 37
click at [356, 278] on button "Next" at bounding box center [371, 277] width 151 height 37
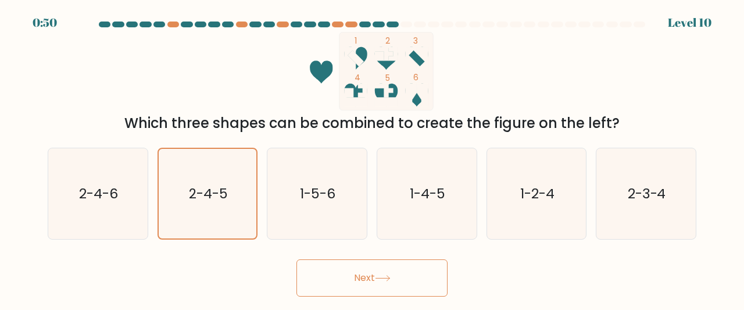
click at [396, 279] on button "Next" at bounding box center [371, 277] width 151 height 37
click at [381, 278] on icon at bounding box center [382, 277] width 14 height 5
click at [382, 270] on button "Next" at bounding box center [371, 277] width 151 height 37
click at [358, 279] on button "Next" at bounding box center [371, 277] width 151 height 37
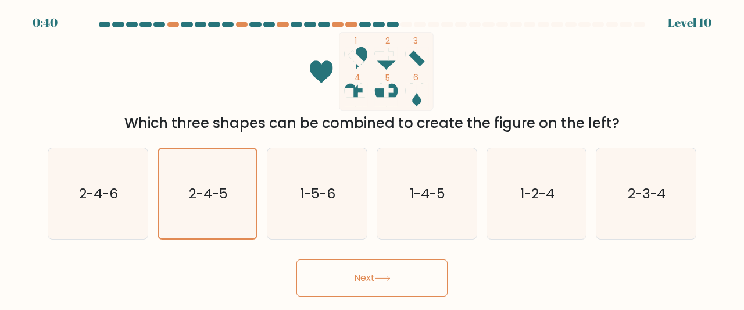
click at [358, 279] on button "Next" at bounding box center [371, 277] width 151 height 37
click at [386, 278] on icon at bounding box center [383, 278] width 16 height 6
click at [356, 270] on button "Next" at bounding box center [371, 277] width 151 height 37
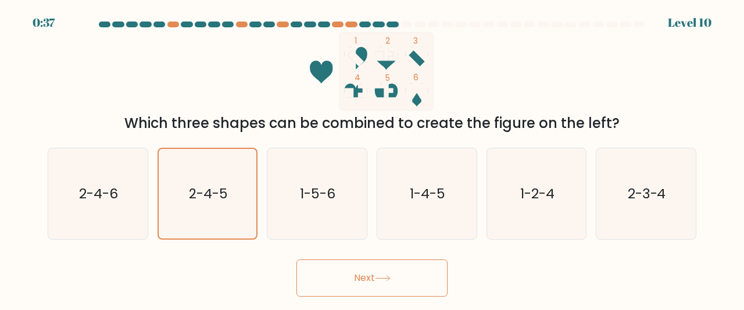
drag, startPoint x: 356, startPoint y: 270, endPoint x: 375, endPoint y: 279, distance: 21.6
click at [375, 279] on button "Next" at bounding box center [371, 277] width 151 height 37
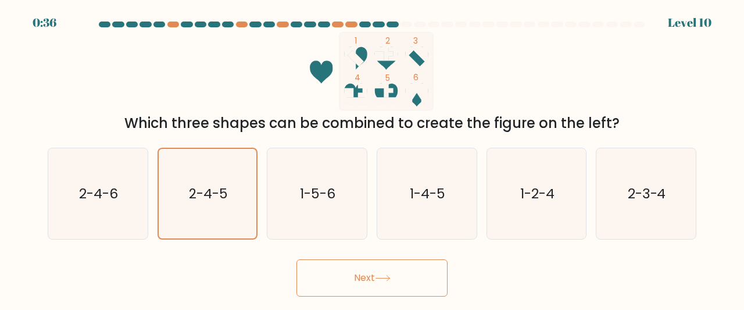
click at [375, 279] on button "Next" at bounding box center [371, 277] width 151 height 37
click at [387, 277] on icon at bounding box center [383, 278] width 16 height 6
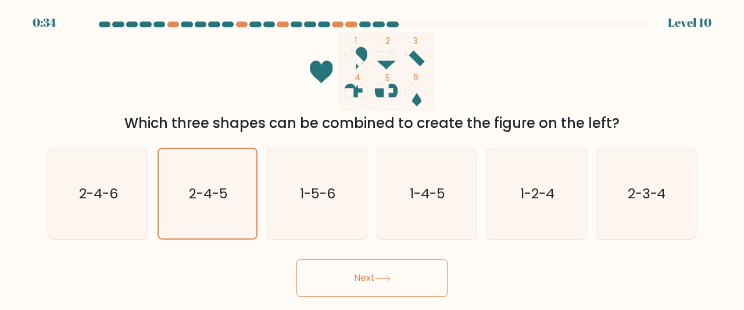
click at [371, 278] on button "Next" at bounding box center [371, 277] width 151 height 37
click at [387, 278] on icon at bounding box center [383, 278] width 16 height 6
drag, startPoint x: 387, startPoint y: 278, endPoint x: 365, endPoint y: 272, distance: 22.3
click at [365, 272] on button "Next" at bounding box center [371, 277] width 151 height 37
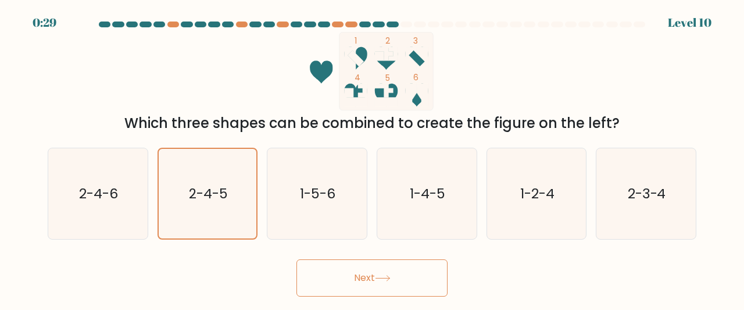
click at [365, 272] on button "Next" at bounding box center [371, 277] width 151 height 37
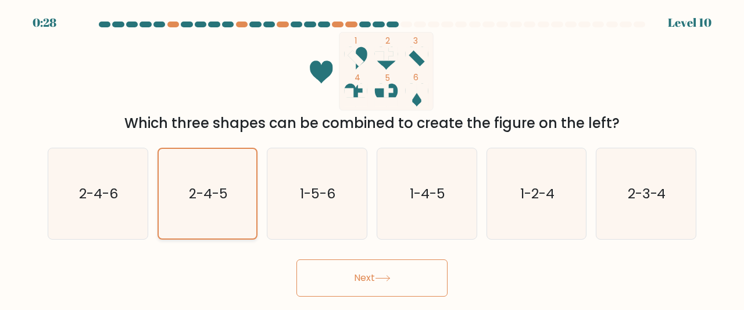
click at [227, 191] on text "2-4-5" at bounding box center [208, 193] width 39 height 19
click at [372, 158] on input "b. 2-4-5" at bounding box center [372, 156] width 1 height 3
click at [343, 275] on button "Next" at bounding box center [371, 277] width 151 height 37
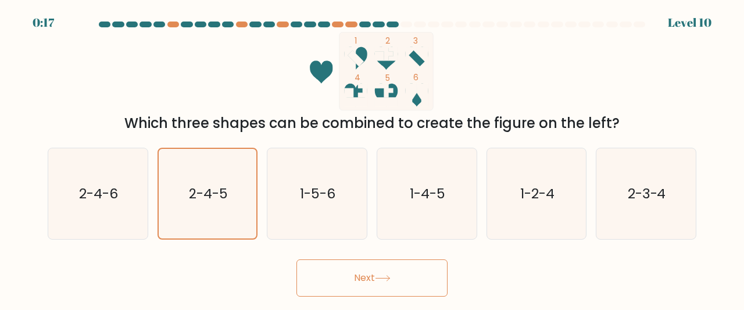
click at [343, 275] on button "Next" at bounding box center [371, 277] width 151 height 37
click at [378, 278] on icon at bounding box center [383, 278] width 16 height 6
click at [209, 184] on icon "2-4-5" at bounding box center [208, 194] width 90 height 90
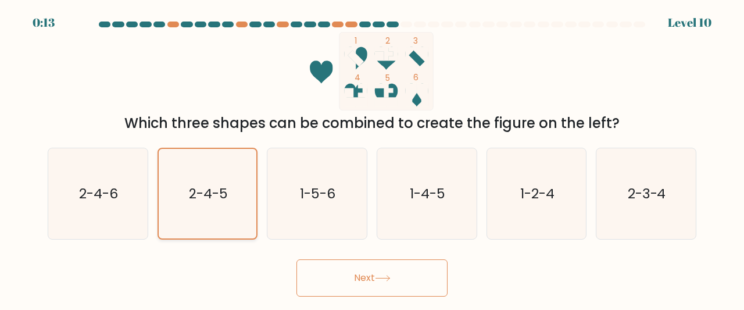
click at [372, 158] on input "b. 2-4-5" at bounding box center [372, 156] width 1 height 3
click at [355, 278] on button "Next" at bounding box center [371, 277] width 151 height 37
click at [367, 276] on button "Next" at bounding box center [371, 277] width 151 height 37
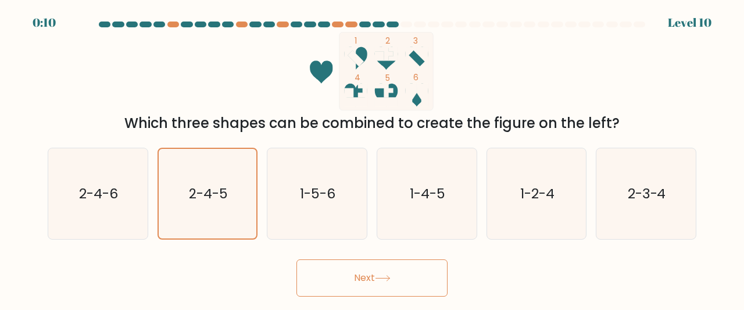
click at [375, 274] on button "Next" at bounding box center [371, 277] width 151 height 37
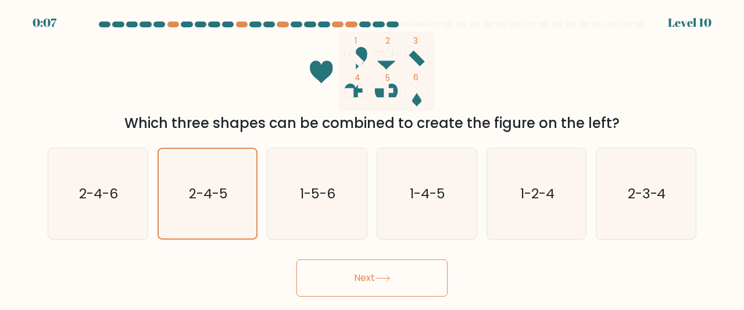
click at [387, 282] on button "Next" at bounding box center [371, 277] width 151 height 37
click at [388, 277] on icon at bounding box center [383, 278] width 16 height 6
click at [430, 272] on button "Next" at bounding box center [371, 277] width 151 height 37
click at [356, 264] on button "Next" at bounding box center [371, 277] width 151 height 37
click at [342, 274] on button "Next" at bounding box center [371, 277] width 151 height 37
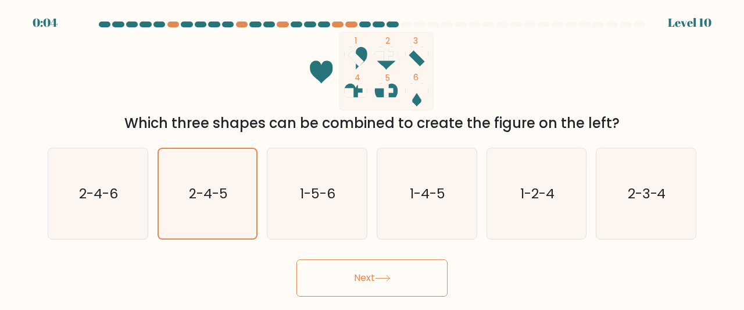
click at [359, 277] on button "Next" at bounding box center [371, 277] width 151 height 37
click at [370, 279] on button "Next" at bounding box center [371, 277] width 151 height 37
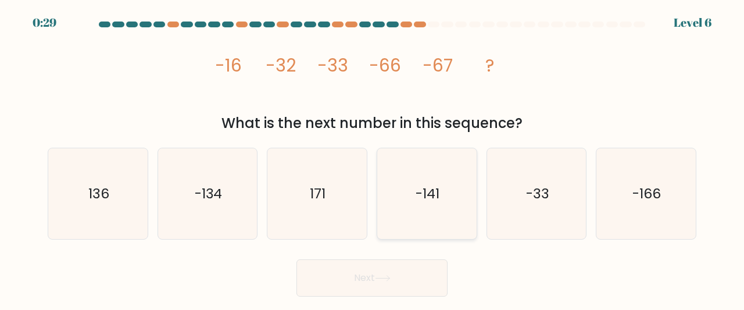
click at [424, 194] on text "-141" at bounding box center [427, 193] width 24 height 19
click at [372, 158] on input "d. -141" at bounding box center [372, 156] width 1 height 3
radio input "true"
click at [364, 272] on button "Next" at bounding box center [371, 277] width 151 height 37
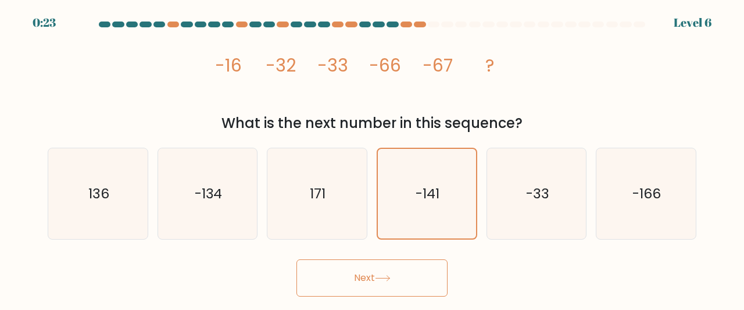
click at [344, 275] on button "Next" at bounding box center [371, 277] width 151 height 37
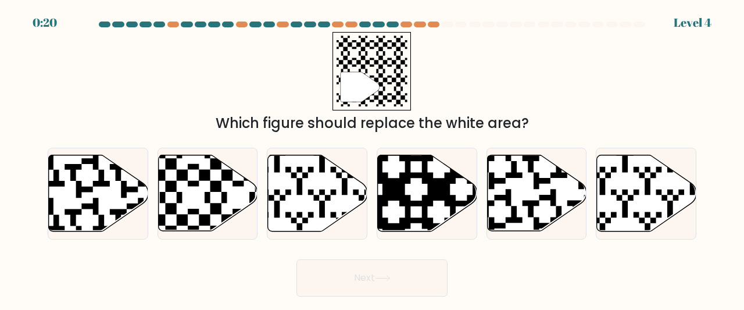
click at [367, 278] on button "Next" at bounding box center [371, 277] width 151 height 37
click at [236, 191] on icon at bounding box center [207, 193] width 99 height 76
click at [372, 158] on input "b." at bounding box center [372, 156] width 1 height 3
radio input "true"
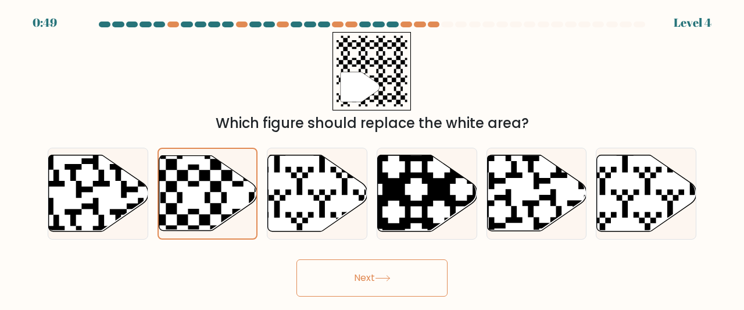
click at [367, 279] on button "Next" at bounding box center [371, 277] width 151 height 37
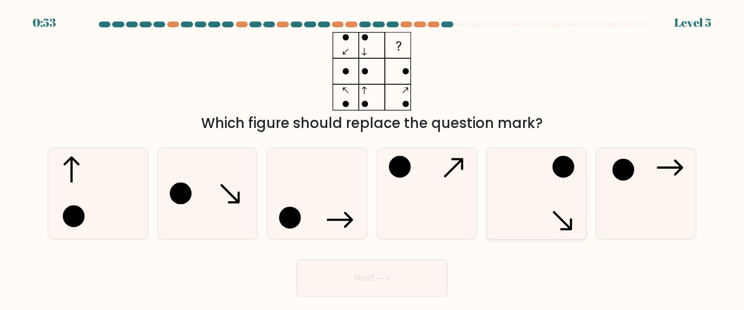
click at [558, 164] on circle at bounding box center [563, 167] width 20 height 20
click at [372, 158] on input "e." at bounding box center [372, 156] width 1 height 3
radio input "true"
click at [357, 275] on button "Next" at bounding box center [371, 277] width 151 height 37
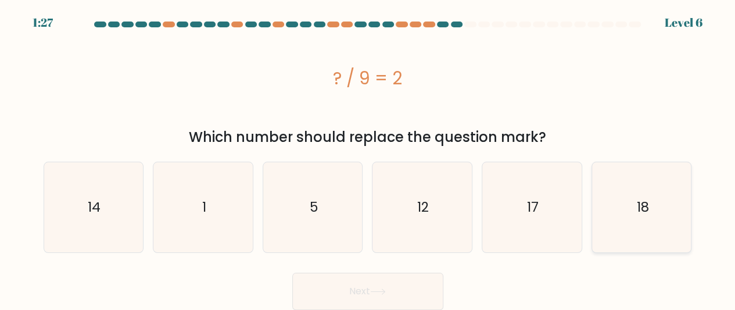
click at [648, 207] on text "18" at bounding box center [642, 207] width 12 height 19
click at [368, 158] on input "f. 18" at bounding box center [368, 156] width 1 height 3
radio input "true"
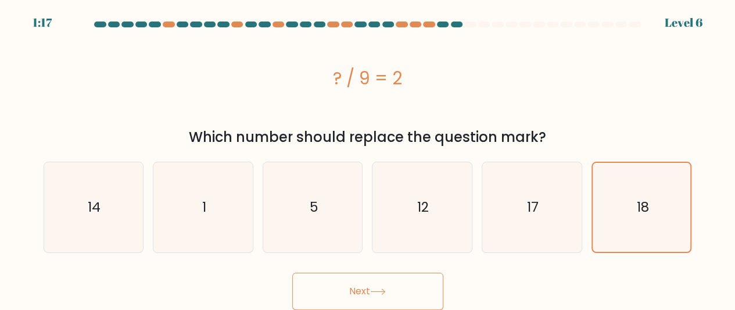
click at [380, 293] on icon at bounding box center [378, 291] width 16 height 6
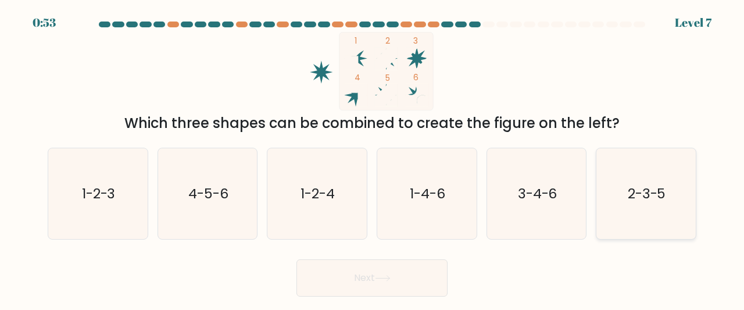
click at [651, 195] on text "2-3-5" at bounding box center [646, 193] width 38 height 19
click at [372, 158] on input "f. 2-3-5" at bounding box center [372, 156] width 1 height 3
radio input "true"
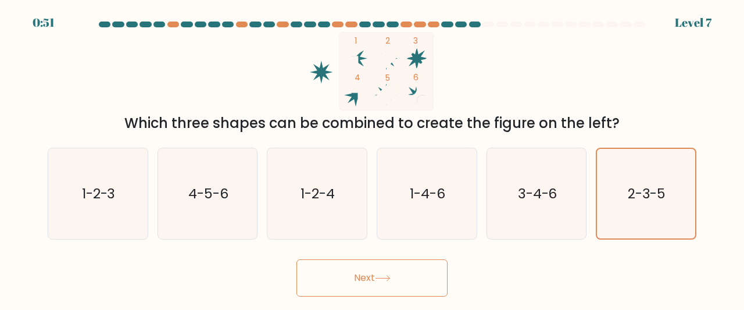
click at [376, 275] on button "Next" at bounding box center [371, 277] width 151 height 37
click at [356, 274] on button "Next" at bounding box center [371, 277] width 151 height 37
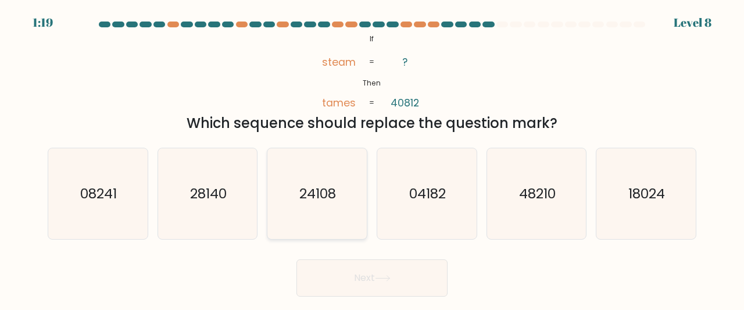
click at [317, 195] on text "24108" at bounding box center [318, 193] width 37 height 19
click at [372, 158] on input "c. 24108" at bounding box center [372, 156] width 1 height 3
radio input "true"
click at [367, 274] on button "Next" at bounding box center [371, 277] width 151 height 37
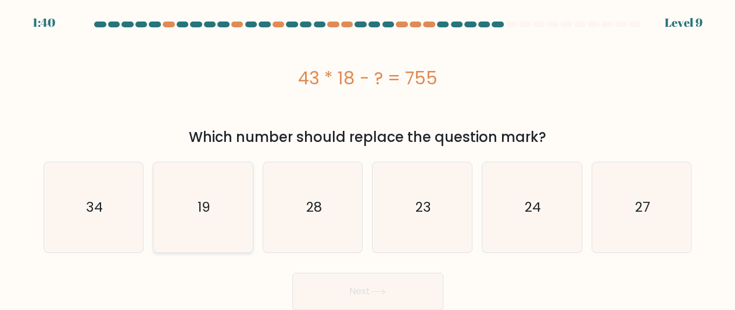
click at [218, 205] on icon "19" at bounding box center [203, 207] width 90 height 90
click at [368, 158] on input "b. 19" at bounding box center [368, 156] width 1 height 3
radio input "true"
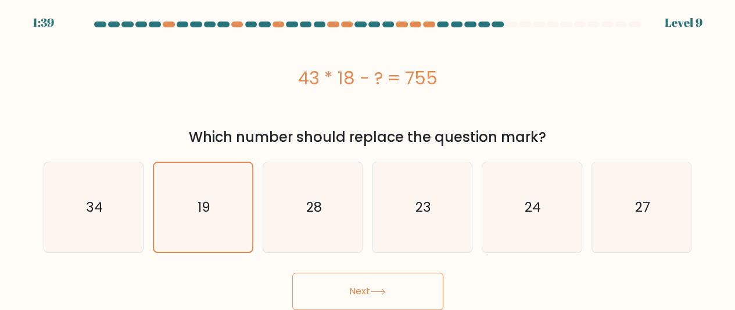
click at [349, 281] on button "Next" at bounding box center [367, 290] width 151 height 37
click at [365, 289] on button "Next" at bounding box center [367, 290] width 151 height 37
click at [367, 288] on button "Next" at bounding box center [367, 290] width 151 height 37
click at [346, 284] on button "Next" at bounding box center [367, 290] width 151 height 37
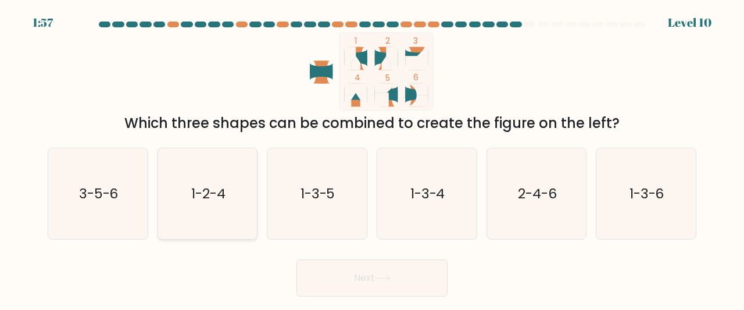
click at [225, 192] on text "1-2-4" at bounding box center [208, 193] width 34 height 19
click at [372, 158] on input "b. 1-2-4" at bounding box center [372, 156] width 1 height 3
radio input "true"
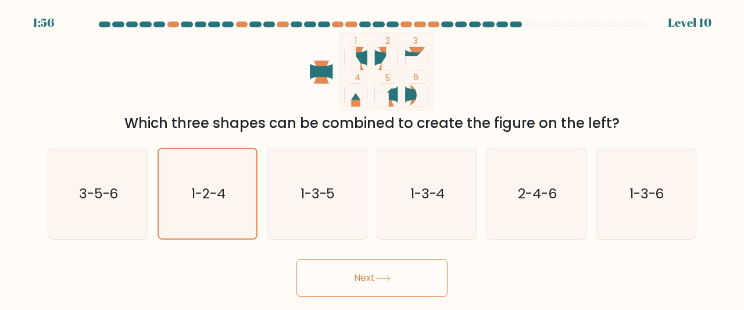
click at [371, 278] on button "Next" at bounding box center [371, 277] width 151 height 37
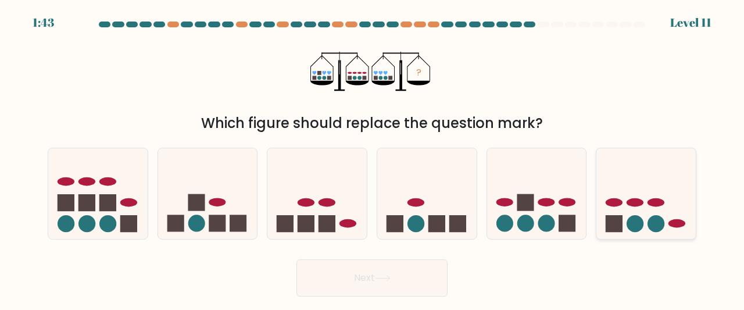
click at [649, 211] on icon at bounding box center [645, 193] width 99 height 82
click at [372, 158] on input "f." at bounding box center [372, 156] width 1 height 3
radio input "true"
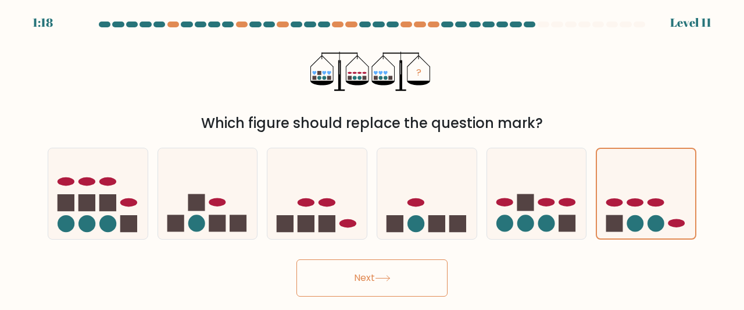
click at [380, 277] on icon at bounding box center [383, 278] width 16 height 6
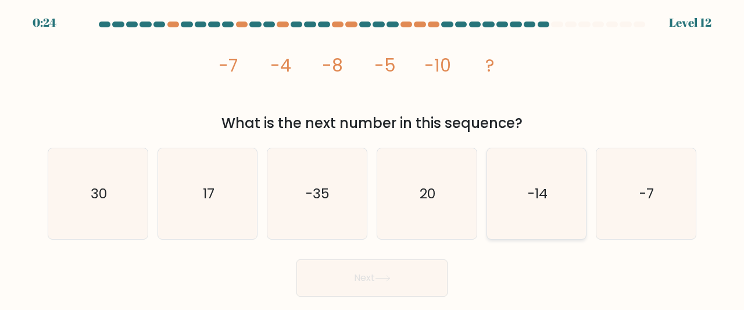
click at [540, 199] on text "-14" at bounding box center [538, 193] width 20 height 19
click at [372, 158] on input "e. -14" at bounding box center [372, 156] width 1 height 3
radio input "true"
click at [381, 274] on button "Next" at bounding box center [371, 277] width 151 height 37
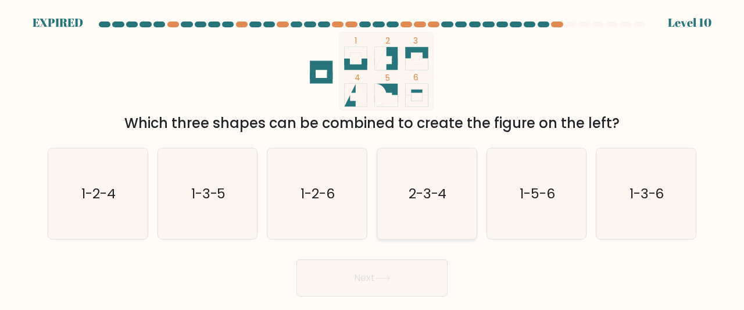
click at [446, 211] on icon "2-3-4" at bounding box center [426, 193] width 91 height 91
click at [372, 158] on input "d. 2-3-4" at bounding box center [372, 156] width 1 height 3
radio input "true"
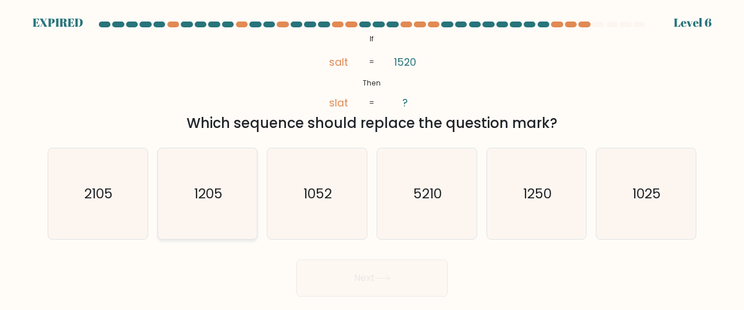
click at [217, 198] on text "1205" at bounding box center [208, 193] width 28 height 19
click at [372, 158] on input "b. 1205" at bounding box center [372, 156] width 1 height 3
radio input "true"
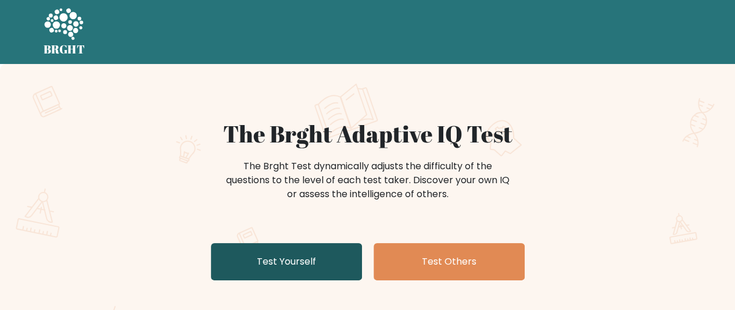
click at [284, 263] on link "Test Yourself" at bounding box center [286, 261] width 151 height 37
click at [304, 251] on link "Test Yourself" at bounding box center [286, 261] width 151 height 37
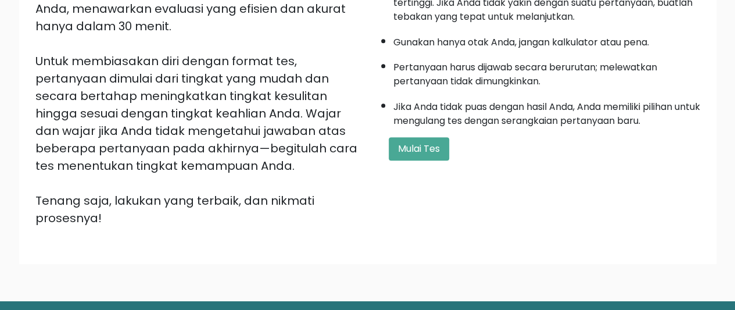
scroll to position [254, 0]
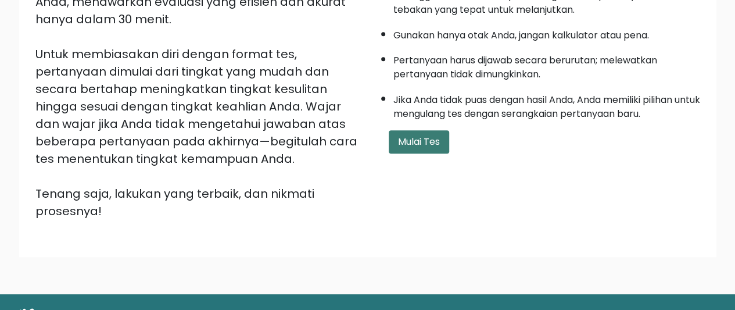
click at [412, 138] on font "Mulai Tes" at bounding box center [419, 141] width 42 height 13
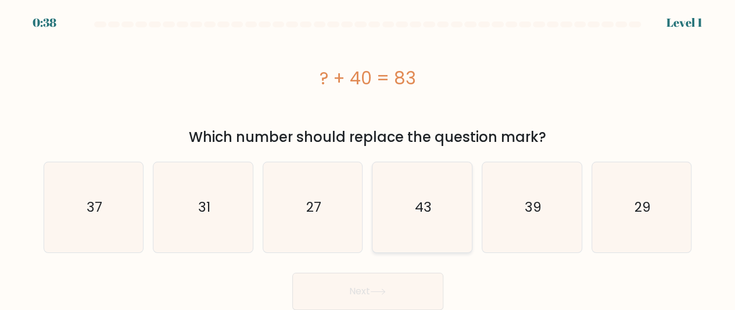
click at [422, 205] on text "43" at bounding box center [423, 207] width 17 height 19
click at [368, 158] on input "d. 43" at bounding box center [368, 156] width 1 height 3
radio input "true"
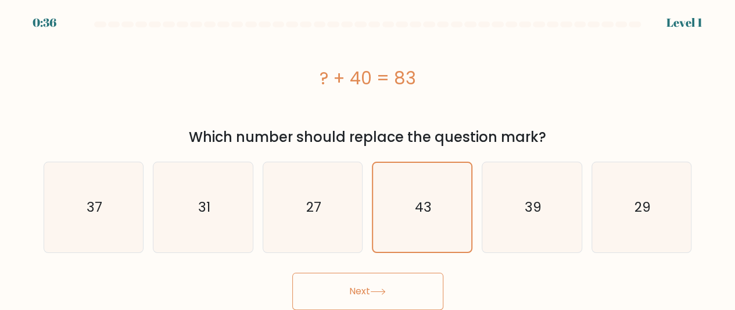
click at [374, 285] on button "Next" at bounding box center [367, 290] width 151 height 37
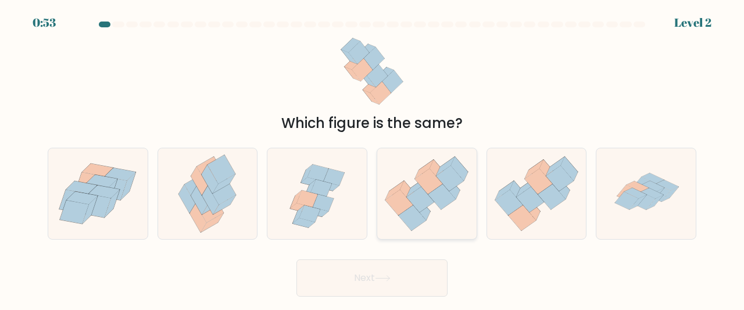
click at [422, 203] on icon at bounding box center [421, 199] width 28 height 26
click at [372, 158] on input "d." at bounding box center [372, 156] width 1 height 3
radio input "true"
click at [372, 282] on button "Next" at bounding box center [371, 277] width 151 height 37
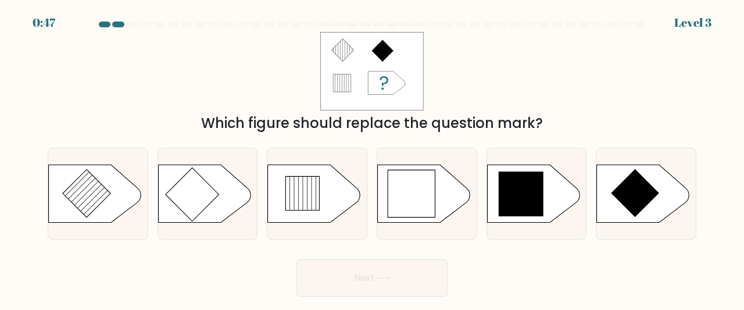
click at [367, 271] on button "Next" at bounding box center [371, 277] width 151 height 37
click at [488, 193] on icon at bounding box center [533, 193] width 93 height 58
click at [372, 158] on input "e." at bounding box center [372, 156] width 1 height 3
radio input "true"
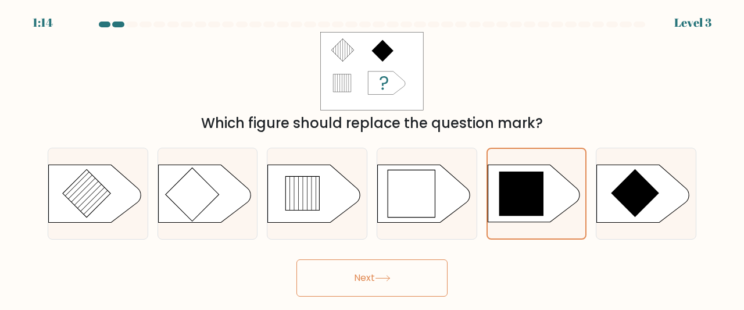
click at [366, 282] on button "Next" at bounding box center [371, 277] width 151 height 37
click at [371, 276] on button "Next" at bounding box center [371, 277] width 151 height 37
click at [371, 272] on button "Next" at bounding box center [371, 277] width 151 height 37
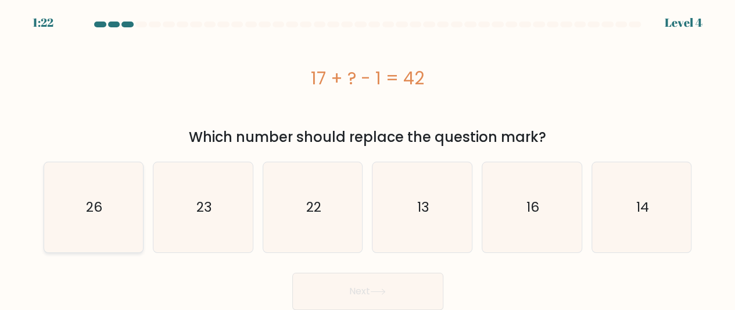
click at [96, 209] on text "26" at bounding box center [94, 207] width 16 height 19
click at [368, 158] on input "a. 26" at bounding box center [368, 156] width 1 height 3
radio input "true"
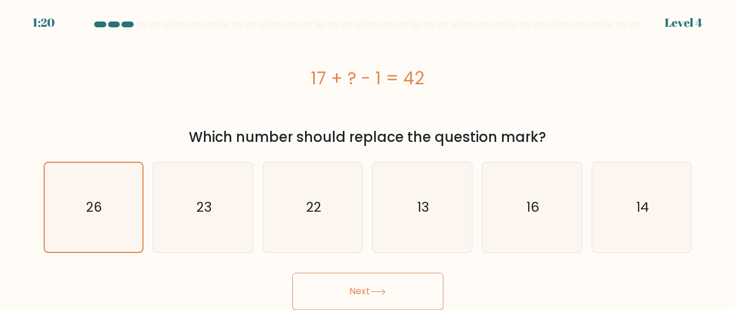
click at [374, 290] on icon at bounding box center [378, 291] width 16 height 6
click at [392, 292] on button "Next" at bounding box center [367, 290] width 151 height 37
click at [385, 293] on icon at bounding box center [378, 291] width 16 height 6
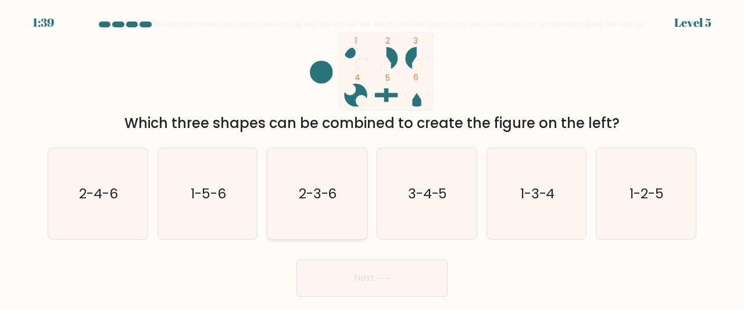
click at [297, 190] on icon "2-3-6" at bounding box center [316, 193] width 91 height 91
click at [372, 158] on input "c. 2-3-6" at bounding box center [372, 156] width 1 height 3
radio input "true"
click at [354, 277] on button "Next" at bounding box center [371, 277] width 151 height 37
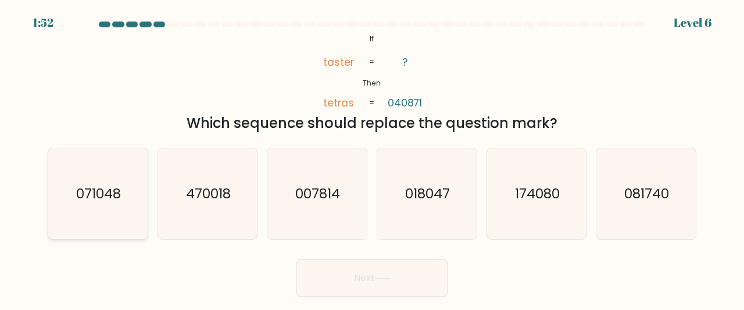
click at [110, 200] on text "071048" at bounding box center [98, 193] width 45 height 19
click at [372, 158] on input "a. 071048" at bounding box center [372, 156] width 1 height 3
radio input "true"
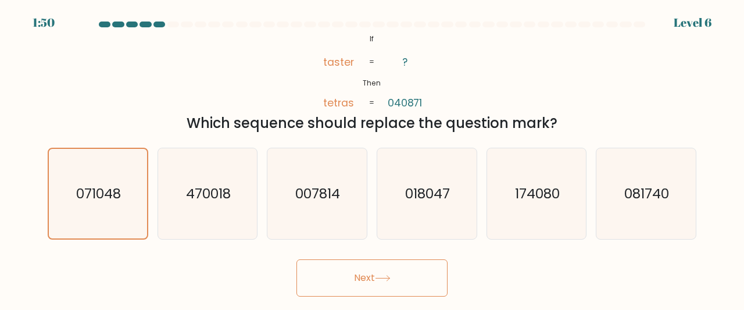
click at [352, 274] on button "Next" at bounding box center [371, 277] width 151 height 37
click at [378, 278] on icon at bounding box center [383, 278] width 16 height 6
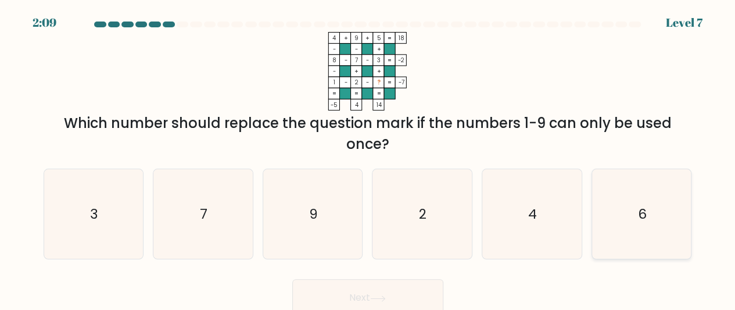
click at [636, 218] on icon "6" at bounding box center [642, 214] width 90 height 90
click at [368, 158] on input "f. 6" at bounding box center [368, 156] width 1 height 3
radio input "true"
click at [354, 292] on button "Next" at bounding box center [367, 297] width 151 height 37
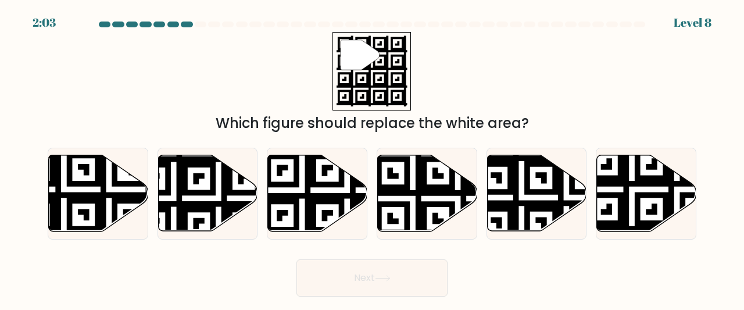
click at [354, 292] on button "Next" at bounding box center [371, 277] width 151 height 37
click at [626, 179] on icon at bounding box center [677, 234] width 180 height 180
click at [372, 158] on input "f." at bounding box center [372, 156] width 1 height 3
radio input "true"
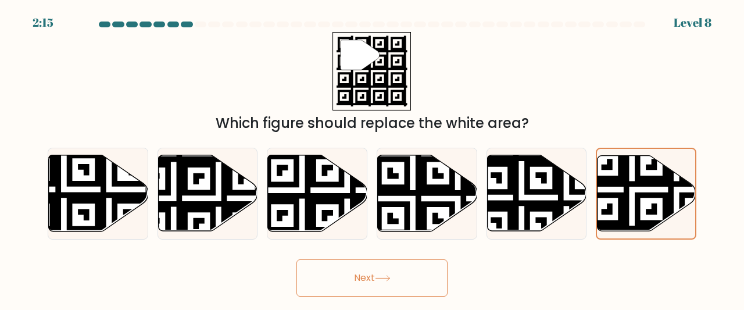
click at [386, 267] on button "Next" at bounding box center [371, 277] width 151 height 37
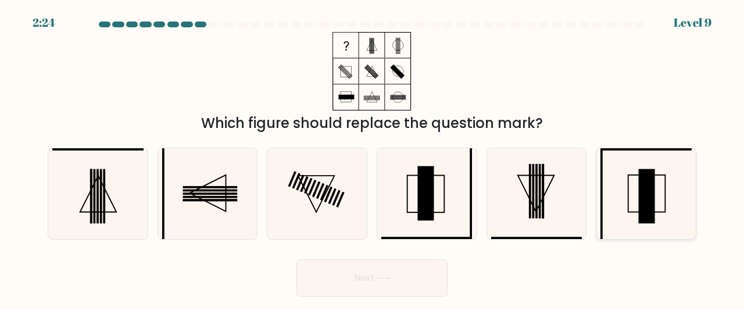
click at [660, 200] on icon at bounding box center [645, 193] width 91 height 91
click at [372, 158] on input "f." at bounding box center [372, 156] width 1 height 3
radio input "true"
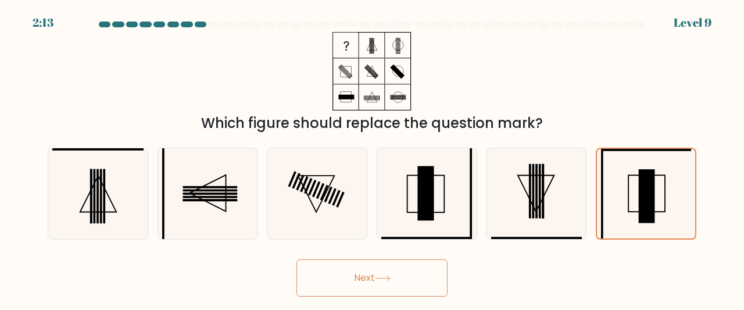
click at [373, 279] on button "Next" at bounding box center [371, 277] width 151 height 37
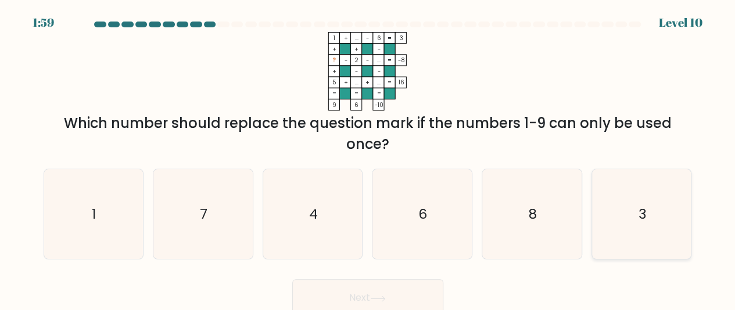
click at [643, 219] on text "3" at bounding box center [643, 214] width 8 height 19
click at [368, 158] on input "f. 3" at bounding box center [368, 156] width 1 height 3
radio input "true"
click at [389, 290] on button "Next" at bounding box center [367, 297] width 151 height 37
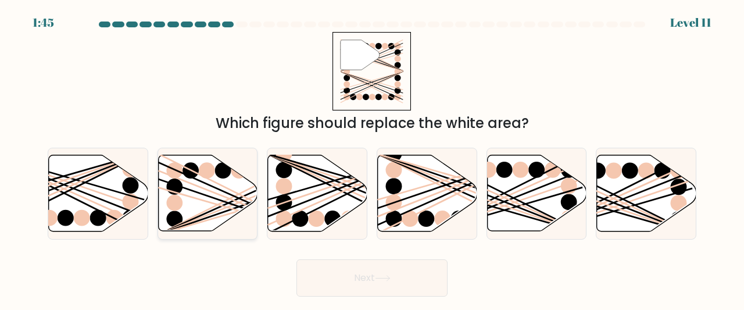
click at [231, 192] on icon at bounding box center [207, 193] width 99 height 76
click at [372, 158] on input "b." at bounding box center [372, 156] width 1 height 3
radio input "true"
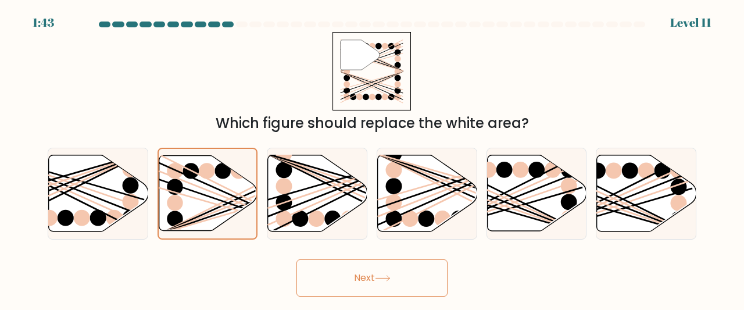
click at [374, 272] on button "Next" at bounding box center [371, 277] width 151 height 37
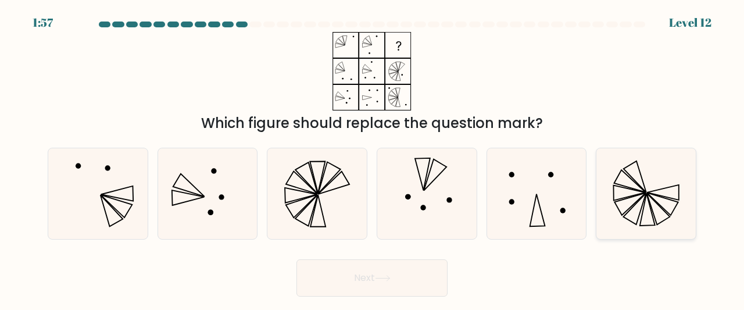
click at [624, 180] on icon at bounding box center [645, 193] width 91 height 91
click at [372, 158] on input "f." at bounding box center [372, 156] width 1 height 3
radio input "true"
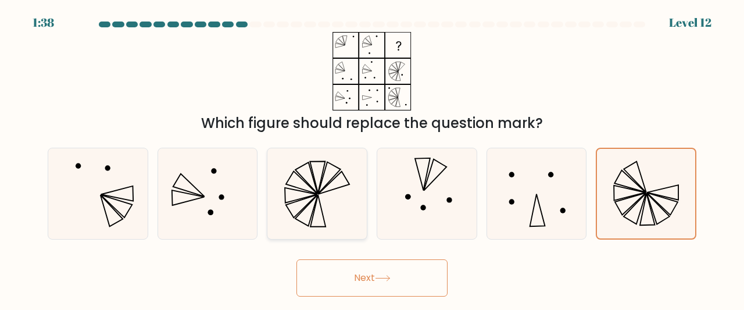
click at [306, 192] on icon at bounding box center [316, 193] width 91 height 91
click at [372, 158] on input "c." at bounding box center [372, 156] width 1 height 3
radio input "true"
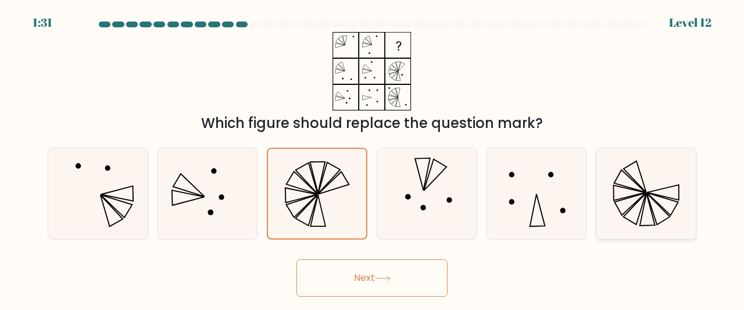
click at [644, 213] on icon at bounding box center [645, 193] width 91 height 91
click at [372, 158] on input "f." at bounding box center [372, 156] width 1 height 3
radio input "true"
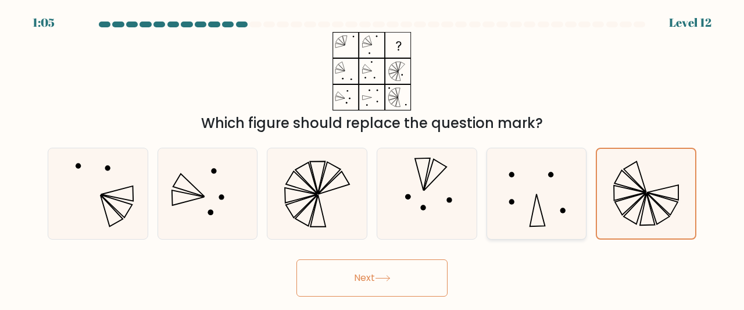
click at [527, 218] on icon at bounding box center [536, 193] width 91 height 91
click at [372, 158] on input "e." at bounding box center [372, 156] width 1 height 3
radio input "true"
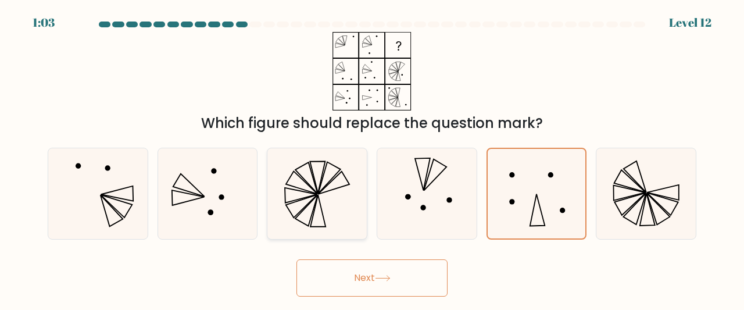
click at [313, 195] on icon at bounding box center [316, 193] width 91 height 91
click at [372, 158] on input "c." at bounding box center [372, 156] width 1 height 3
radio input "true"
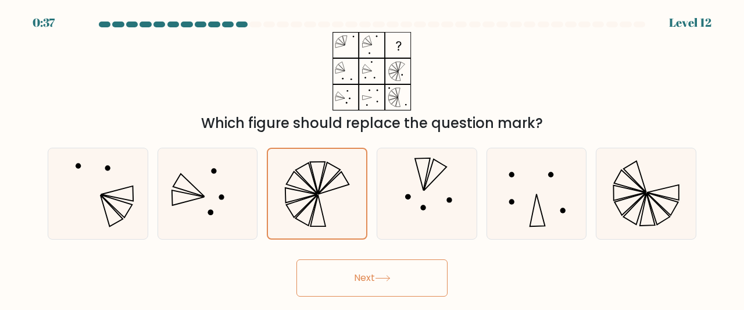
click at [378, 274] on button "Next" at bounding box center [371, 277] width 151 height 37
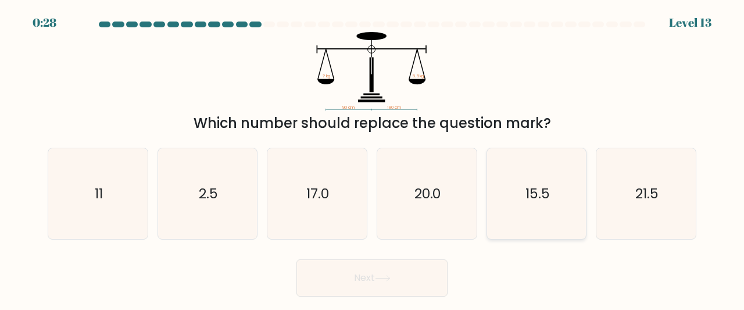
click at [537, 184] on text "15.5" at bounding box center [537, 193] width 24 height 19
click at [372, 158] on input "e. 15.5" at bounding box center [372, 156] width 1 height 3
radio input "true"
click at [376, 280] on button "Next" at bounding box center [371, 277] width 151 height 37
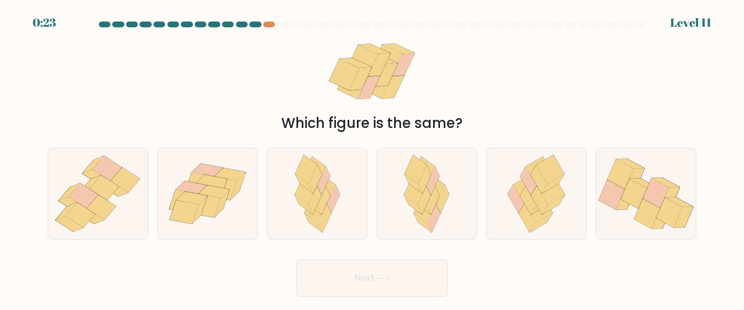
click at [450, 241] on form at bounding box center [372, 158] width 744 height 275
click at [612, 226] on icon at bounding box center [645, 193] width 99 height 83
click at [372, 158] on input "f." at bounding box center [372, 156] width 1 height 3
radio input "true"
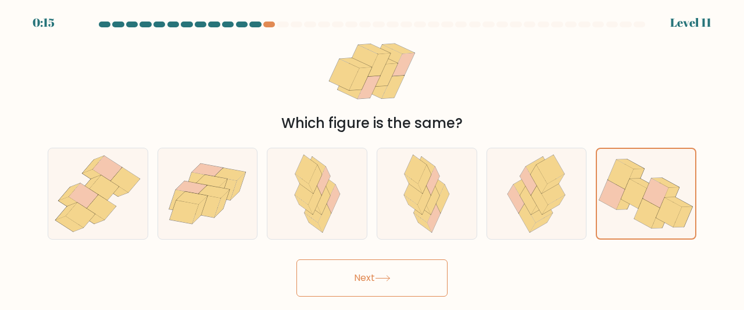
click at [383, 283] on button "Next" at bounding box center [371, 277] width 151 height 37
click at [373, 270] on button "Next" at bounding box center [371, 277] width 151 height 37
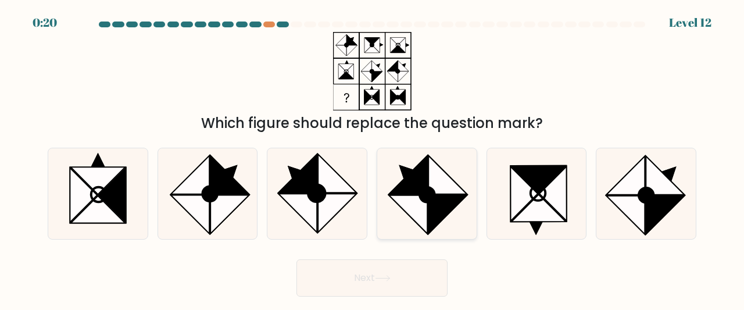
click at [416, 190] on icon at bounding box center [408, 174] width 38 height 38
click at [372, 158] on input "d." at bounding box center [372, 156] width 1 height 3
radio input "true"
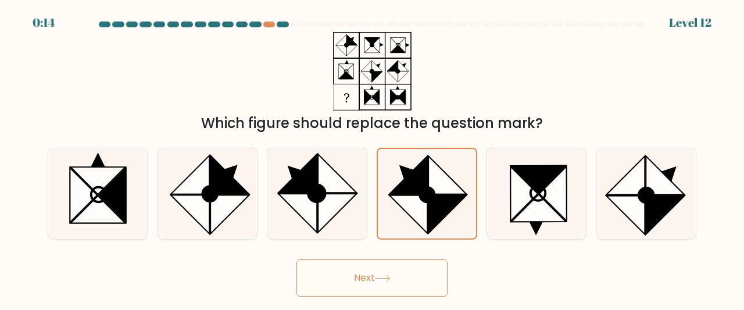
click at [383, 273] on button "Next" at bounding box center [371, 277] width 151 height 37
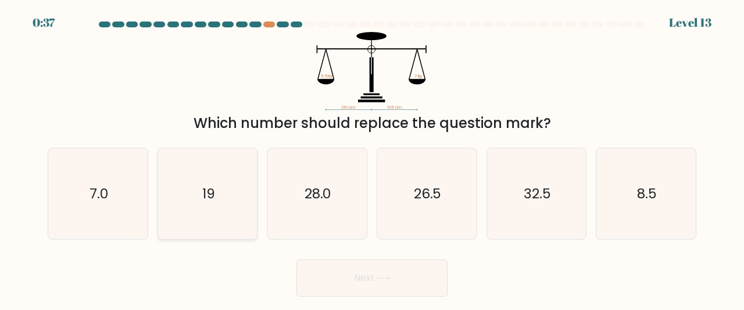
click at [203, 200] on text "19" at bounding box center [208, 193] width 13 height 19
click at [372, 158] on input "b. 19" at bounding box center [372, 156] width 1 height 3
radio input "true"
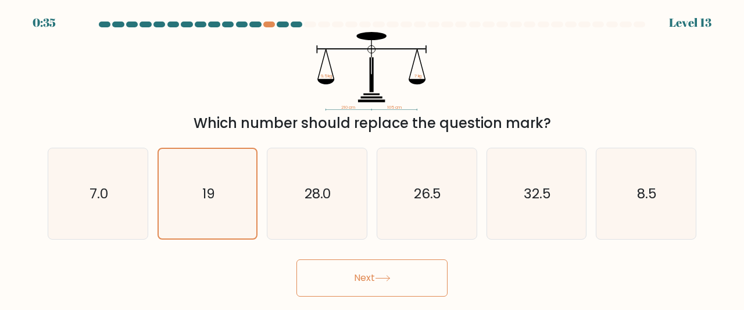
click at [376, 275] on button "Next" at bounding box center [371, 277] width 151 height 37
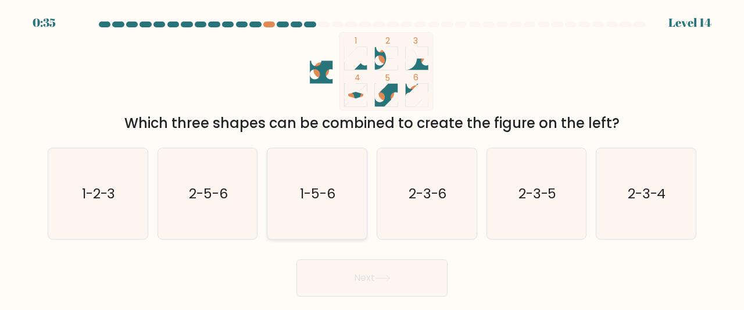
click at [317, 175] on icon "1-5-6" at bounding box center [316, 193] width 91 height 91
click at [372, 158] on input "c. 1-5-6" at bounding box center [372, 156] width 1 height 3
radio input "true"
click at [386, 263] on button "Next" at bounding box center [371, 277] width 151 height 37
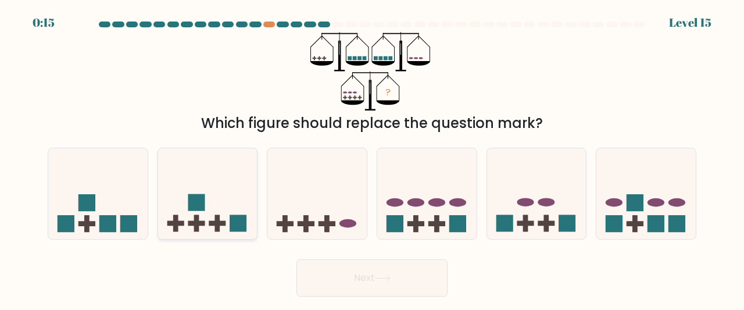
click at [199, 225] on rect at bounding box center [196, 223] width 17 height 5
click at [372, 158] on input "b." at bounding box center [372, 156] width 1 height 3
radio input "true"
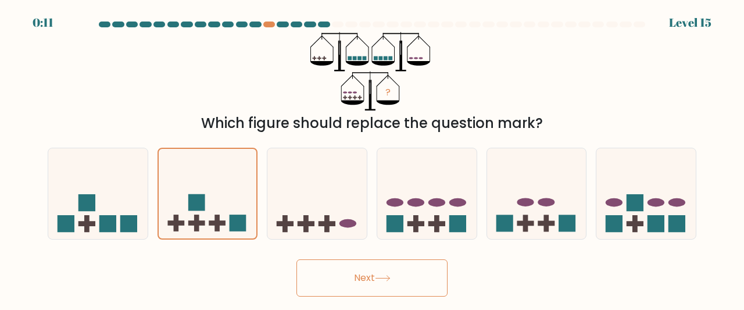
click at [363, 281] on button "Next" at bounding box center [371, 277] width 151 height 37
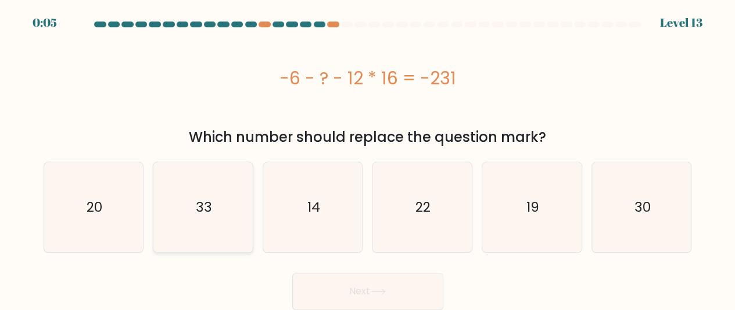
click at [218, 205] on icon "33" at bounding box center [203, 207] width 90 height 90
click at [368, 158] on input "b. 33" at bounding box center [368, 156] width 1 height 3
radio input "true"
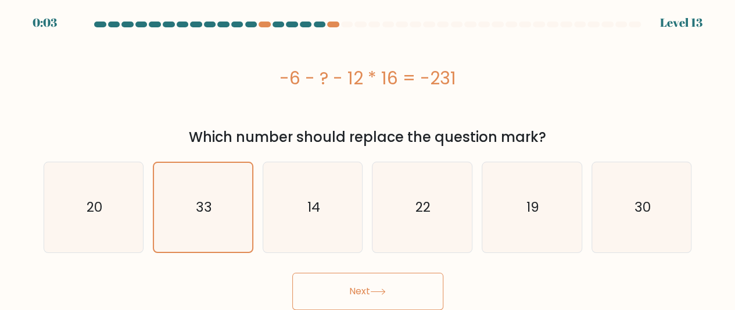
click at [373, 289] on button "Next" at bounding box center [367, 290] width 151 height 37
click at [357, 290] on button "Next" at bounding box center [367, 290] width 151 height 37
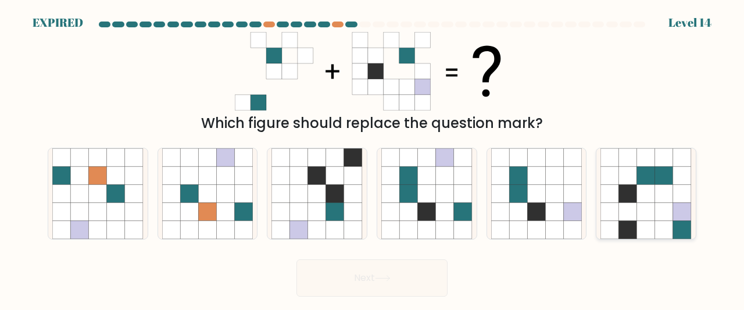
click at [676, 170] on icon at bounding box center [682, 175] width 18 height 18
click at [372, 158] on input "f." at bounding box center [372, 156] width 1 height 3
radio input "true"
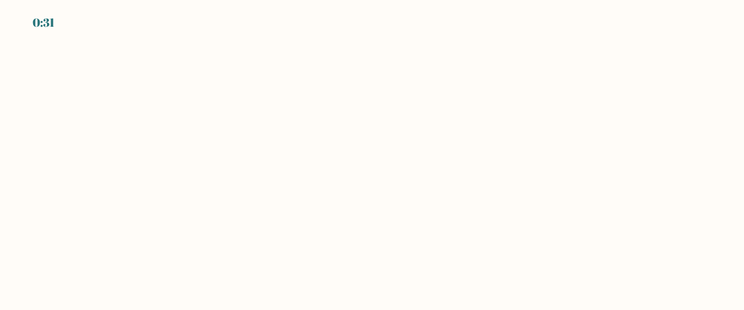
click at [207, 76] on body "0:31" at bounding box center [372, 155] width 744 height 310
click at [207, 76] on body "0:30" at bounding box center [372, 155] width 744 height 310
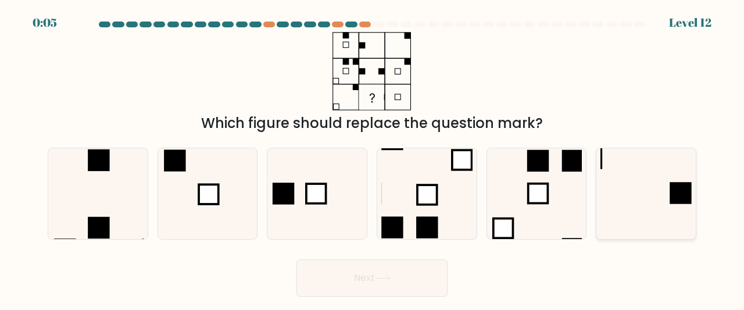
click at [673, 200] on rect at bounding box center [681, 193] width 22 height 22
click at [372, 158] on input "f." at bounding box center [372, 156] width 1 height 3
radio input "true"
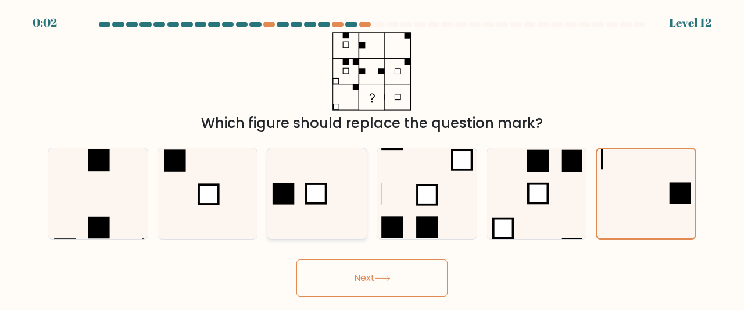
click at [314, 188] on rect at bounding box center [316, 194] width 20 height 20
click at [372, 158] on input "c." at bounding box center [372, 156] width 1 height 3
radio input "true"
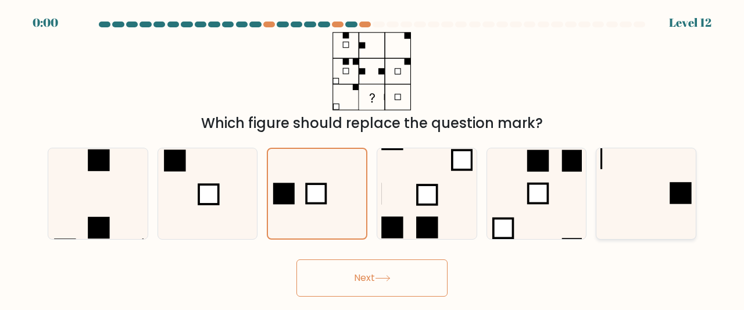
click at [658, 192] on icon at bounding box center [645, 193] width 91 height 91
click at [372, 158] on input "f." at bounding box center [372, 156] width 1 height 3
radio input "true"
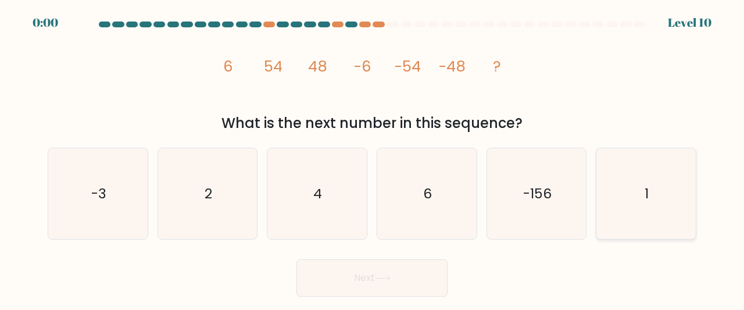
click at [651, 207] on icon "1" at bounding box center [645, 193] width 91 height 91
click at [372, 158] on input "f. 1" at bounding box center [372, 156] width 1 height 3
radio input "true"
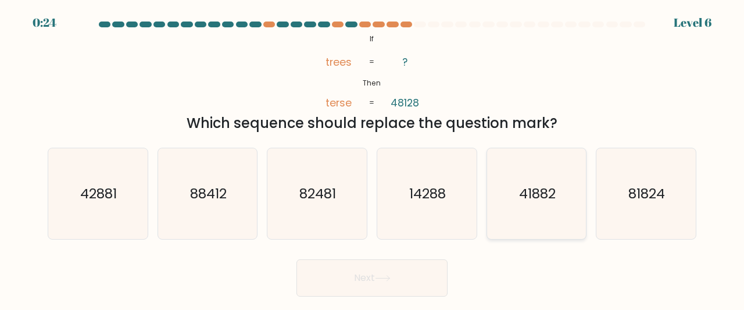
click at [539, 191] on text "41882" at bounding box center [537, 193] width 37 height 19
click at [372, 158] on input "e. 41882" at bounding box center [372, 156] width 1 height 3
radio input "true"
click at [388, 273] on button "Next" at bounding box center [371, 277] width 151 height 37
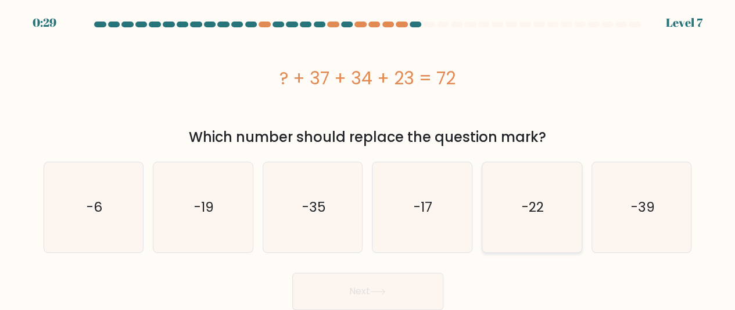
click at [520, 204] on icon "-22" at bounding box center [532, 207] width 90 height 90
click at [368, 158] on input "e. -22" at bounding box center [368, 156] width 1 height 3
radio input "true"
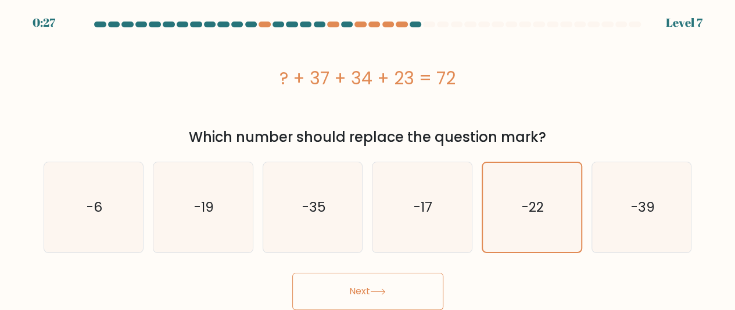
click at [371, 291] on button "Next" at bounding box center [367, 290] width 151 height 37
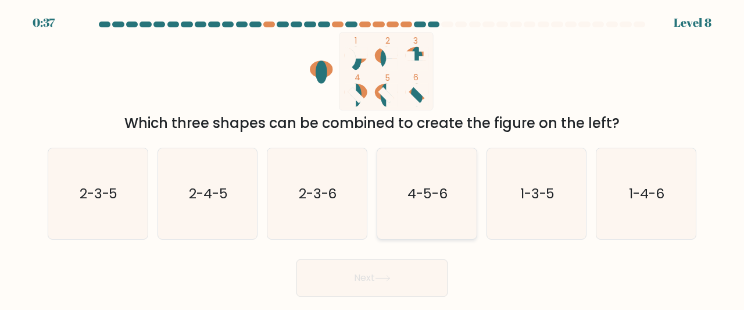
click at [447, 180] on icon "4-5-6" at bounding box center [426, 193] width 91 height 91
click at [372, 158] on input "d. 4-5-6" at bounding box center [372, 156] width 1 height 3
radio input "true"
click at [364, 270] on button "Next" at bounding box center [371, 277] width 151 height 37
click at [368, 274] on button "Next" at bounding box center [371, 277] width 151 height 37
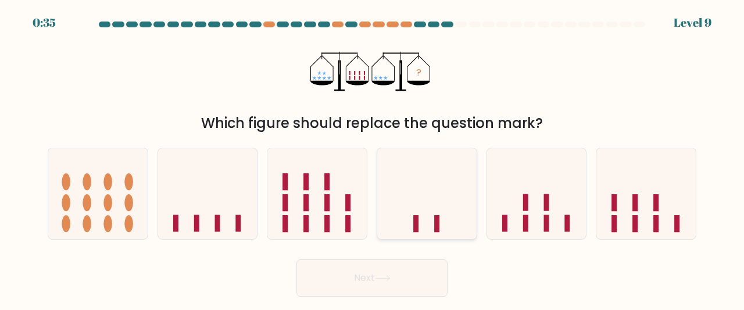
click at [408, 228] on icon at bounding box center [426, 193] width 99 height 82
click at [372, 158] on input "d." at bounding box center [372, 156] width 1 height 3
radio input "true"
click at [367, 288] on button "Next" at bounding box center [371, 277] width 151 height 37
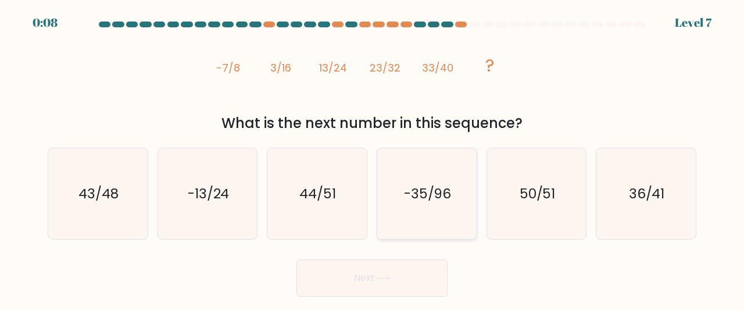
click at [430, 184] on text "-35/96" at bounding box center [428, 193] width 48 height 19
click at [372, 158] on input "d. -35/96" at bounding box center [372, 156] width 1 height 3
radio input "true"
